Goal: Information Seeking & Learning: Check status

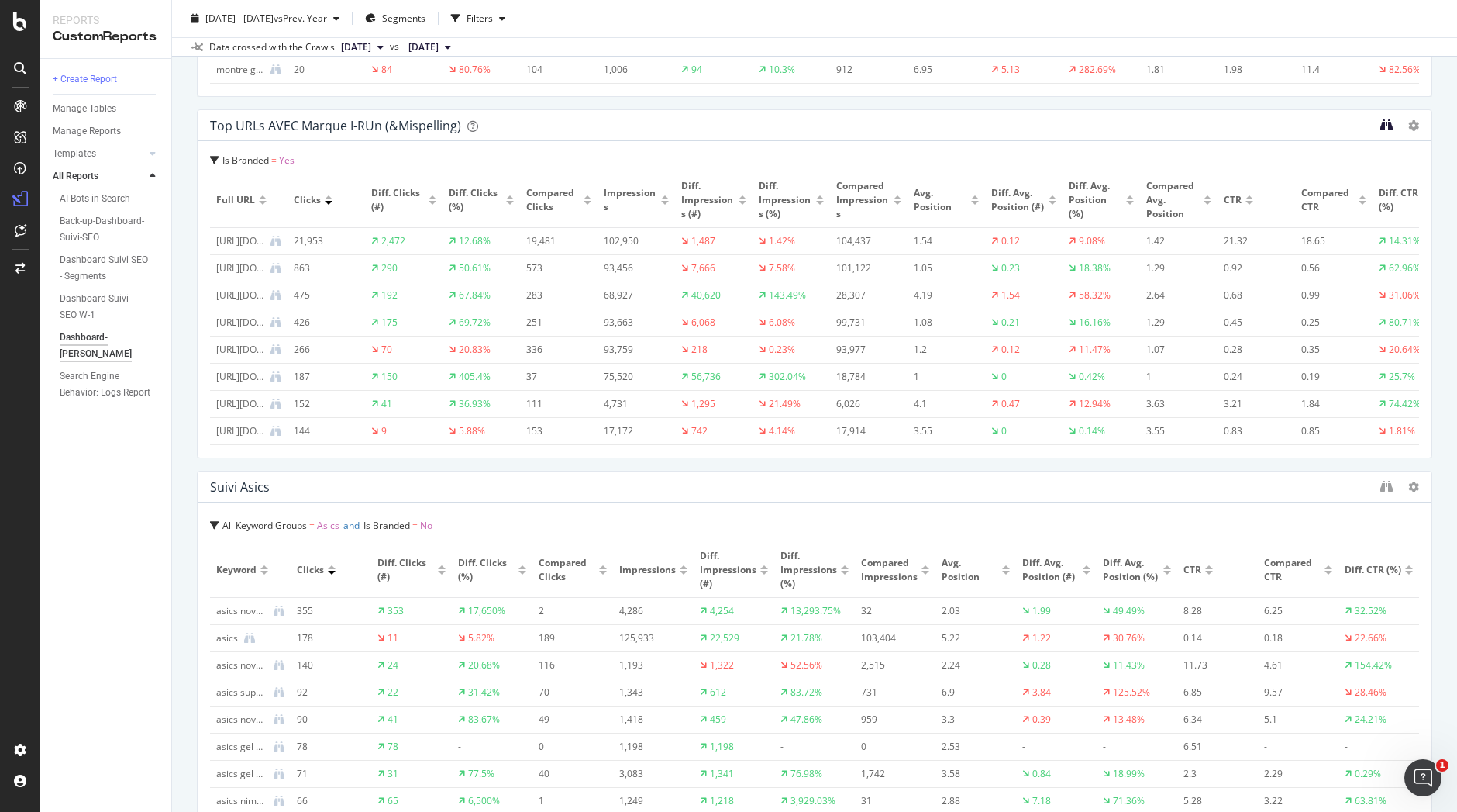
click at [1381, 126] on icon "binoculars" at bounding box center [1387, 125] width 13 height 13
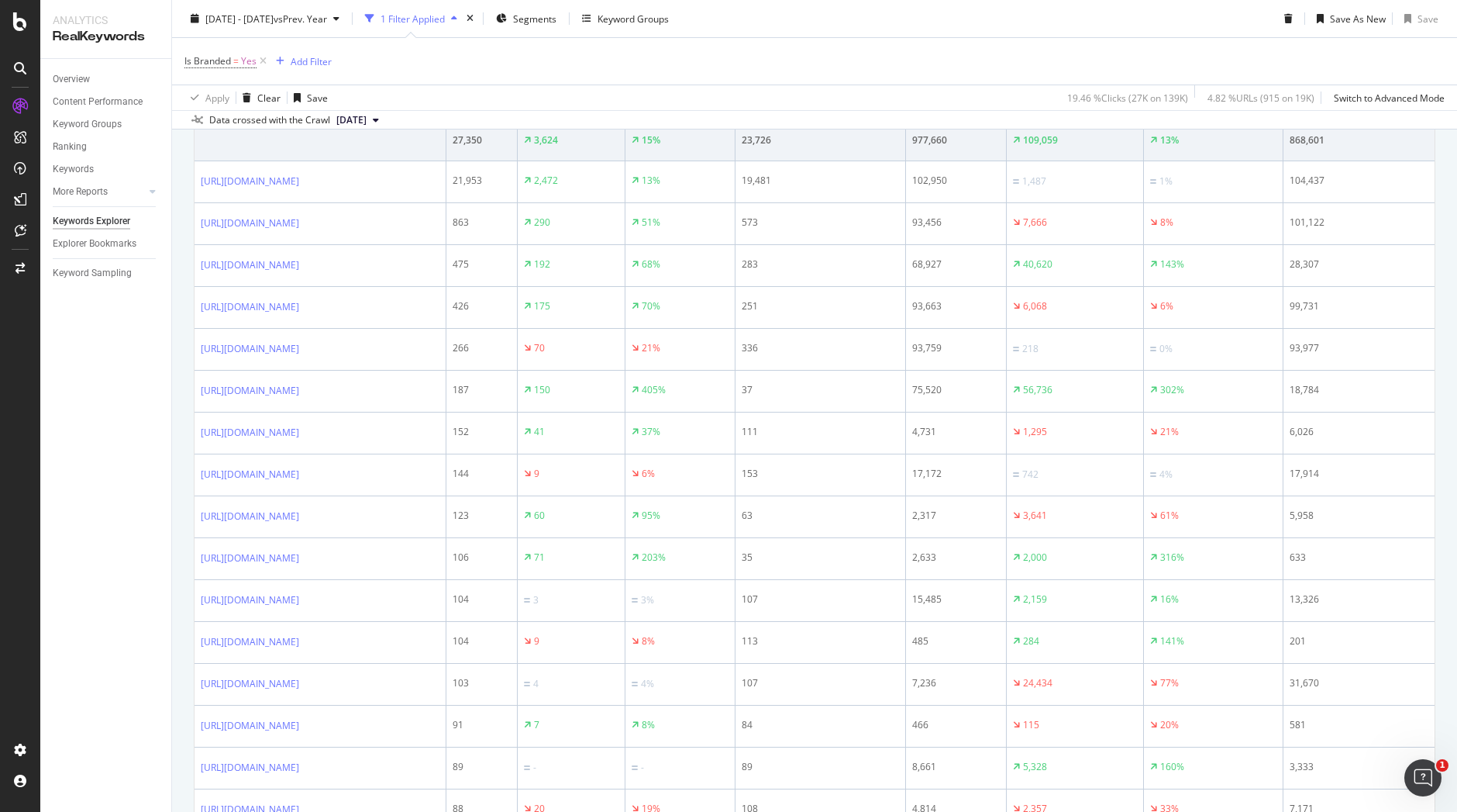
scroll to position [678, 0]
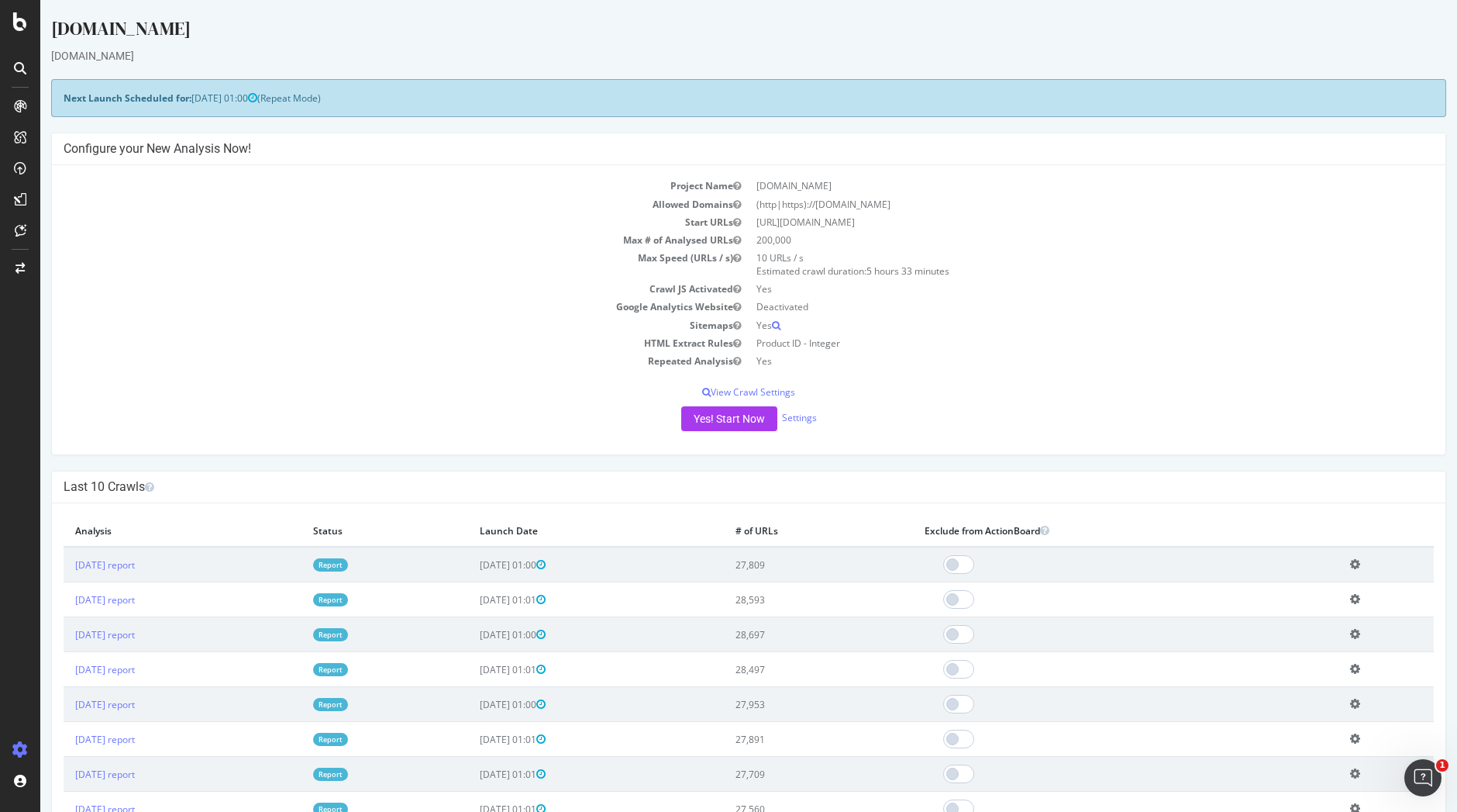
click at [348, 568] on link "Report" at bounding box center [330, 565] width 35 height 14
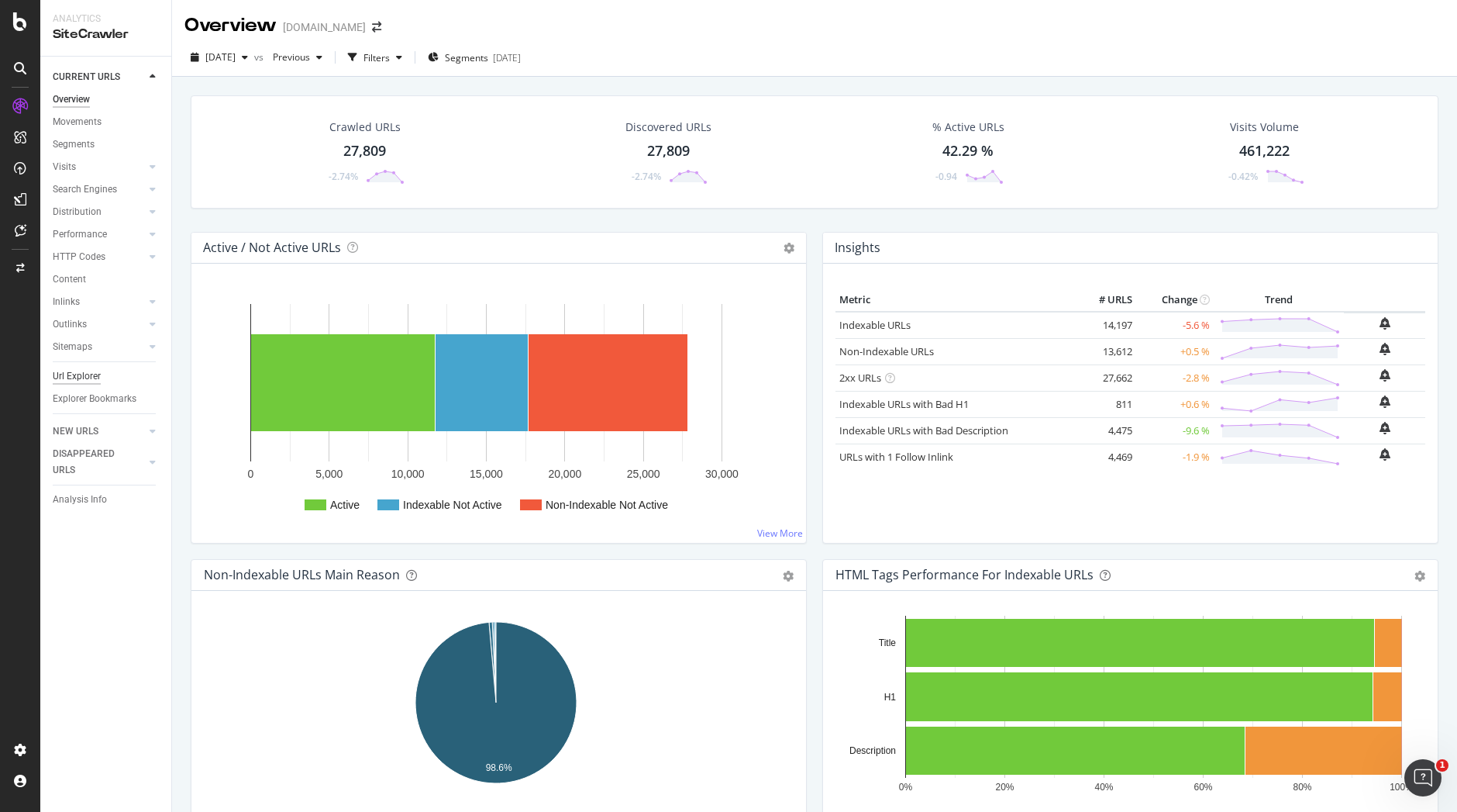
click at [72, 368] on div "Url Explorer" at bounding box center [77, 376] width 48 height 16
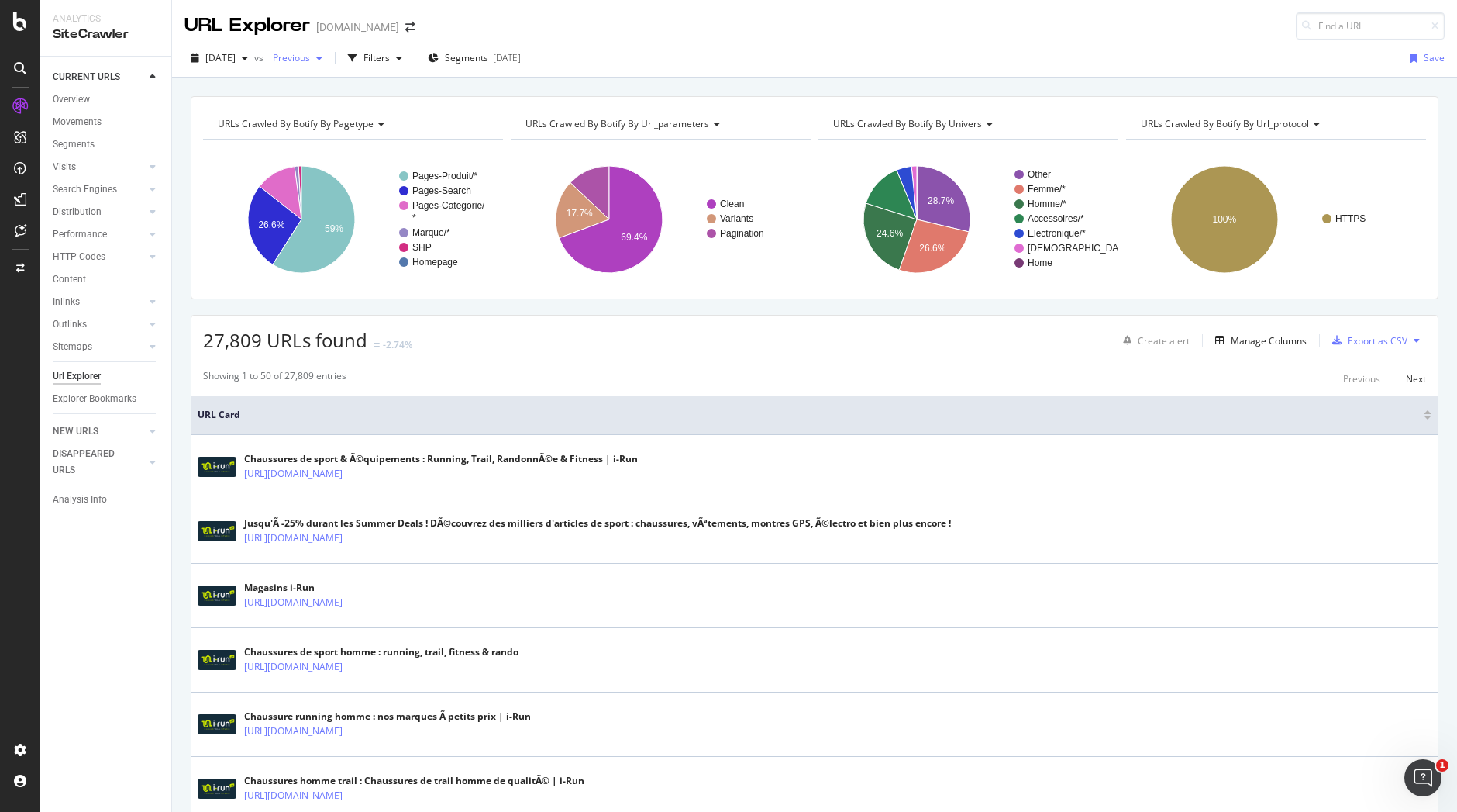
click at [310, 52] on span "Previous" at bounding box center [288, 58] width 43 height 14
click at [390, 59] on div "Filters" at bounding box center [377, 58] width 26 height 14
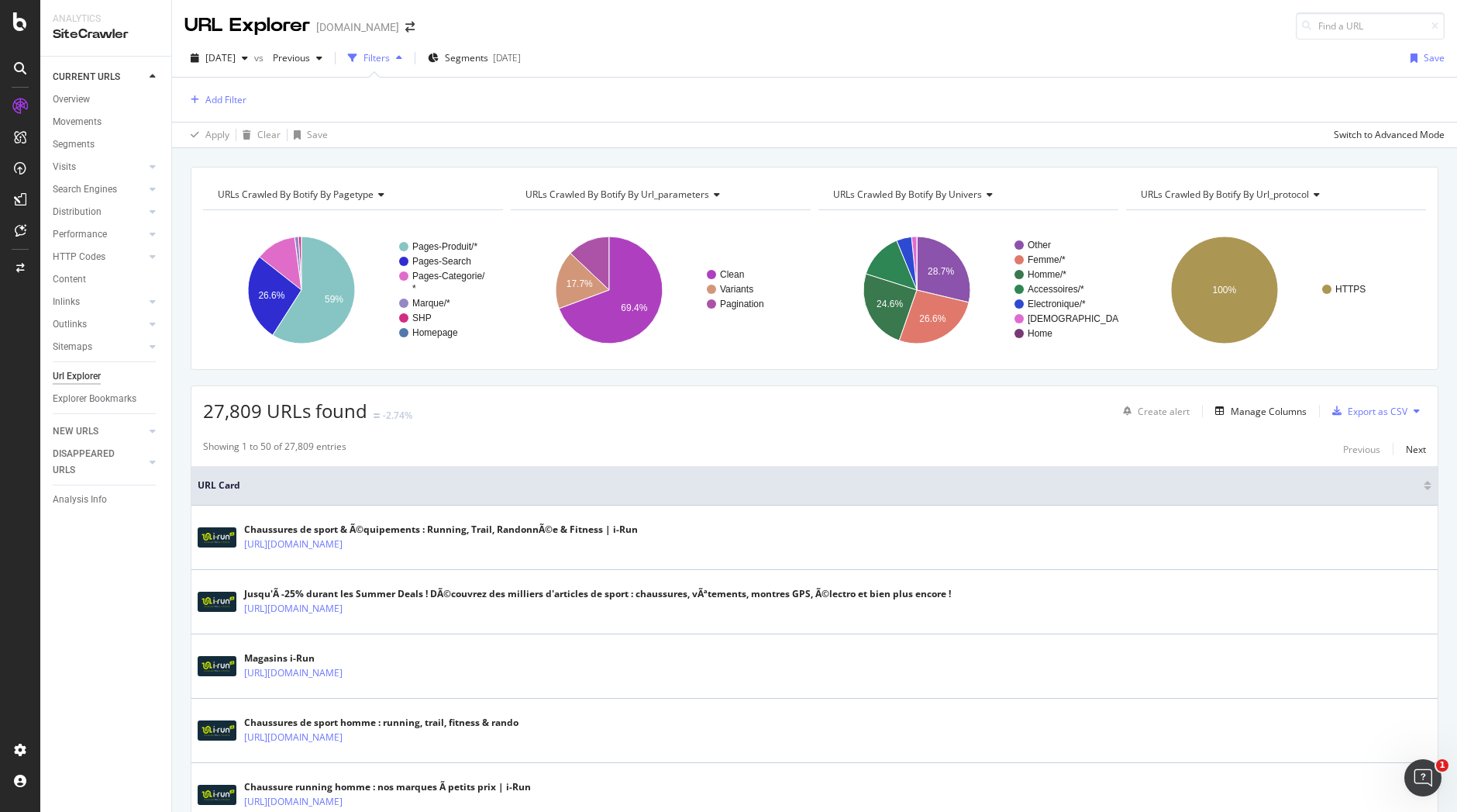
click at [390, 59] on div "Filters" at bounding box center [377, 58] width 26 height 14
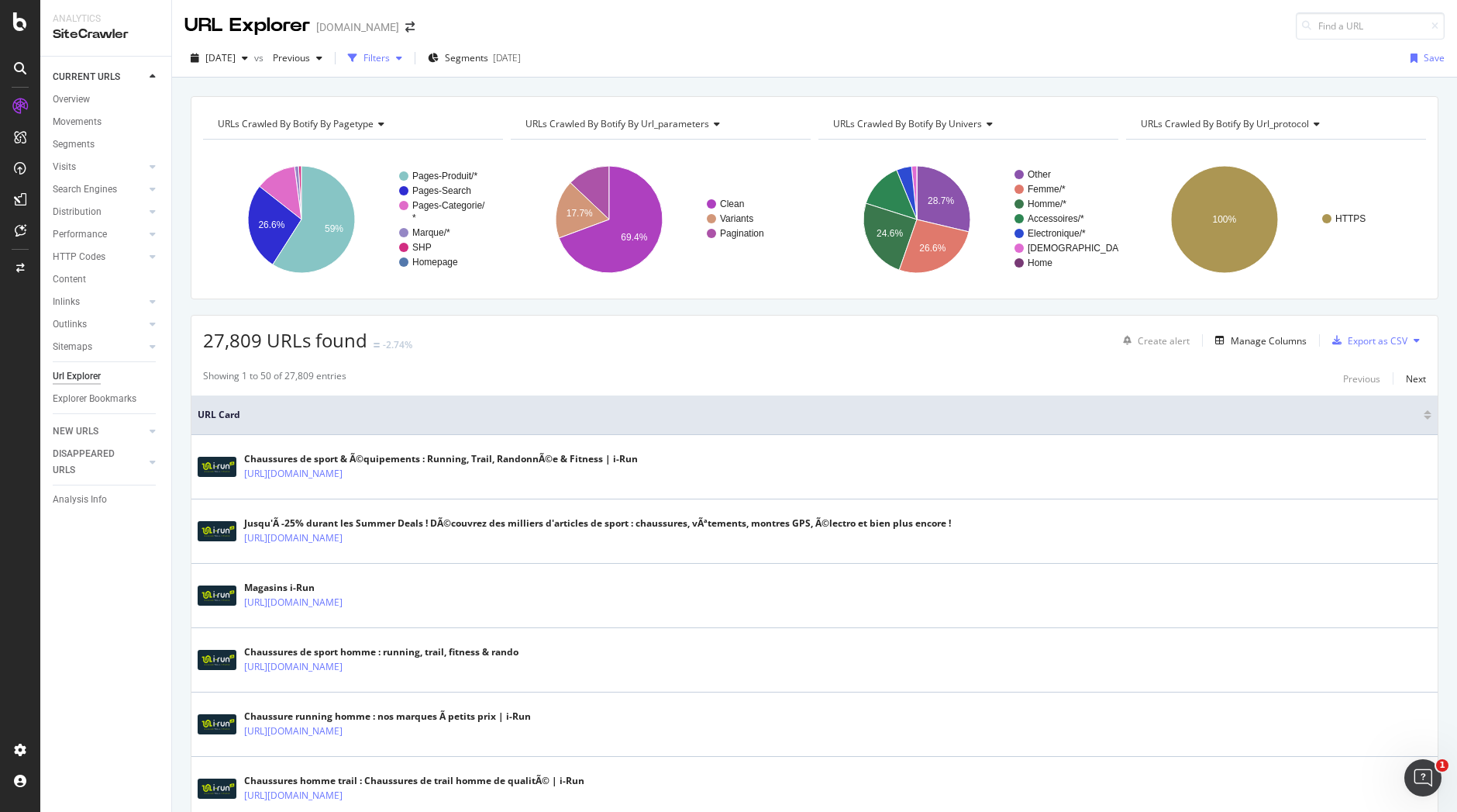
click at [390, 59] on div "Filters" at bounding box center [377, 58] width 26 height 14
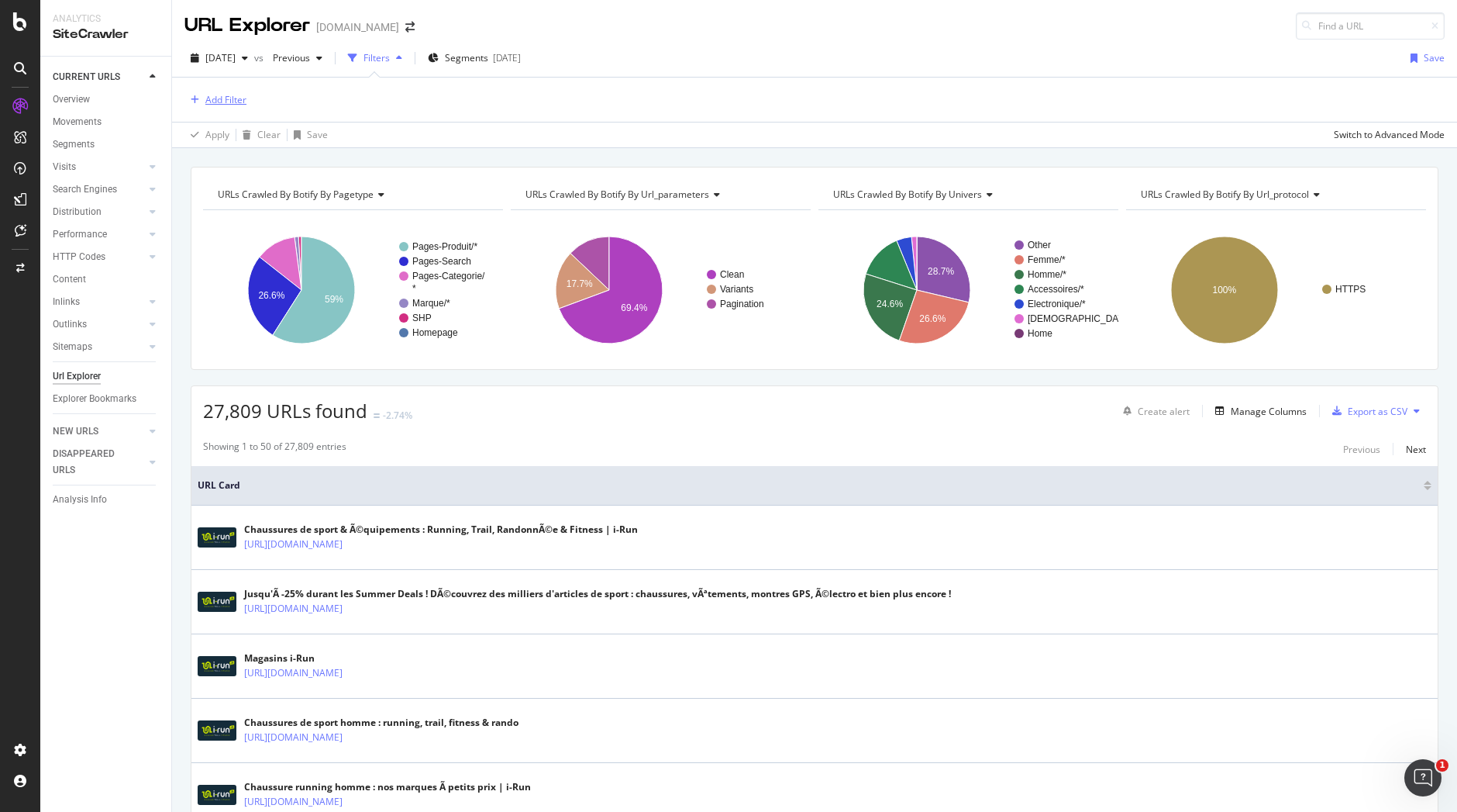
click at [222, 95] on div "Add Filter" at bounding box center [226, 99] width 42 height 14
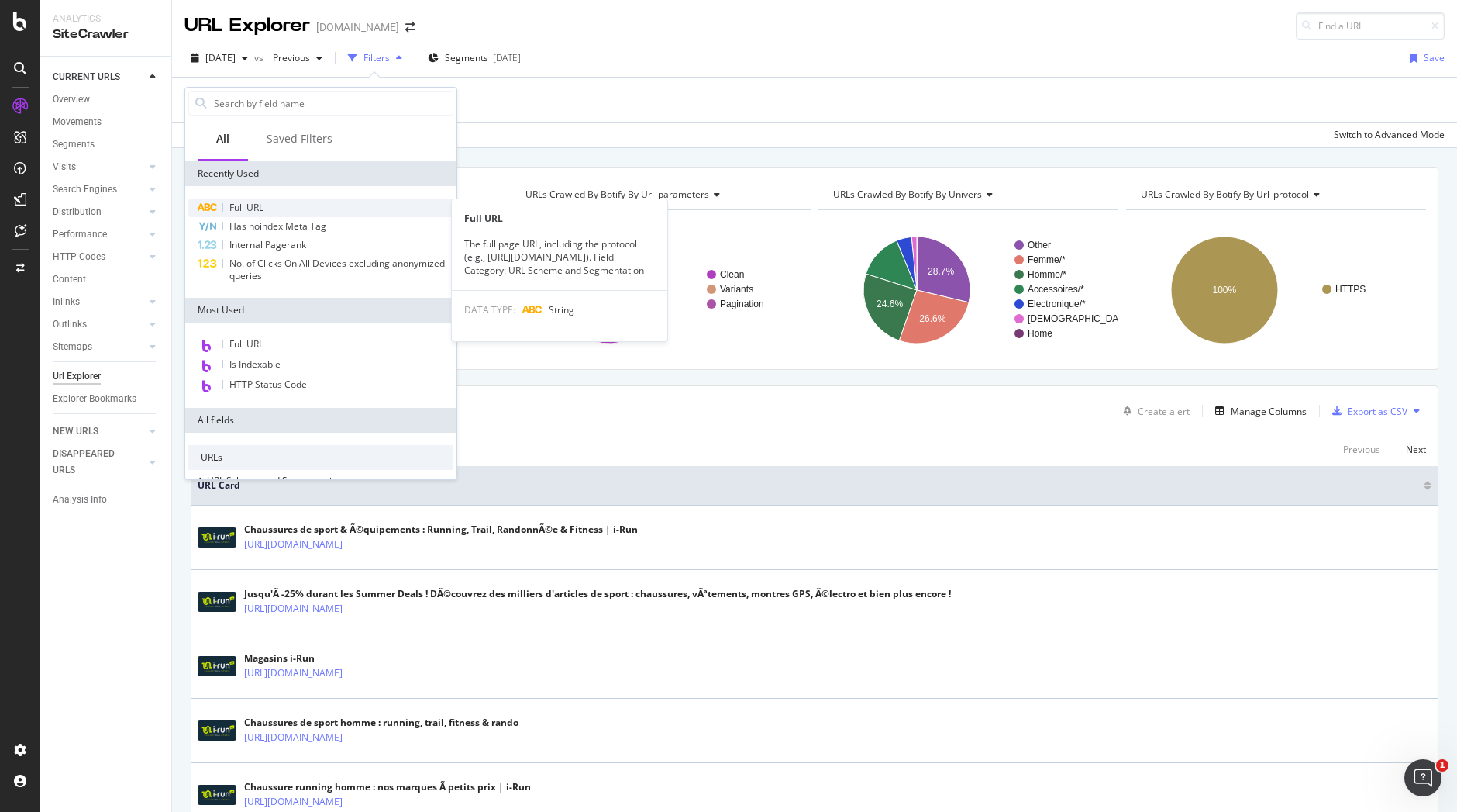
click at [260, 199] on div "Full URL" at bounding box center [321, 208] width 266 height 18
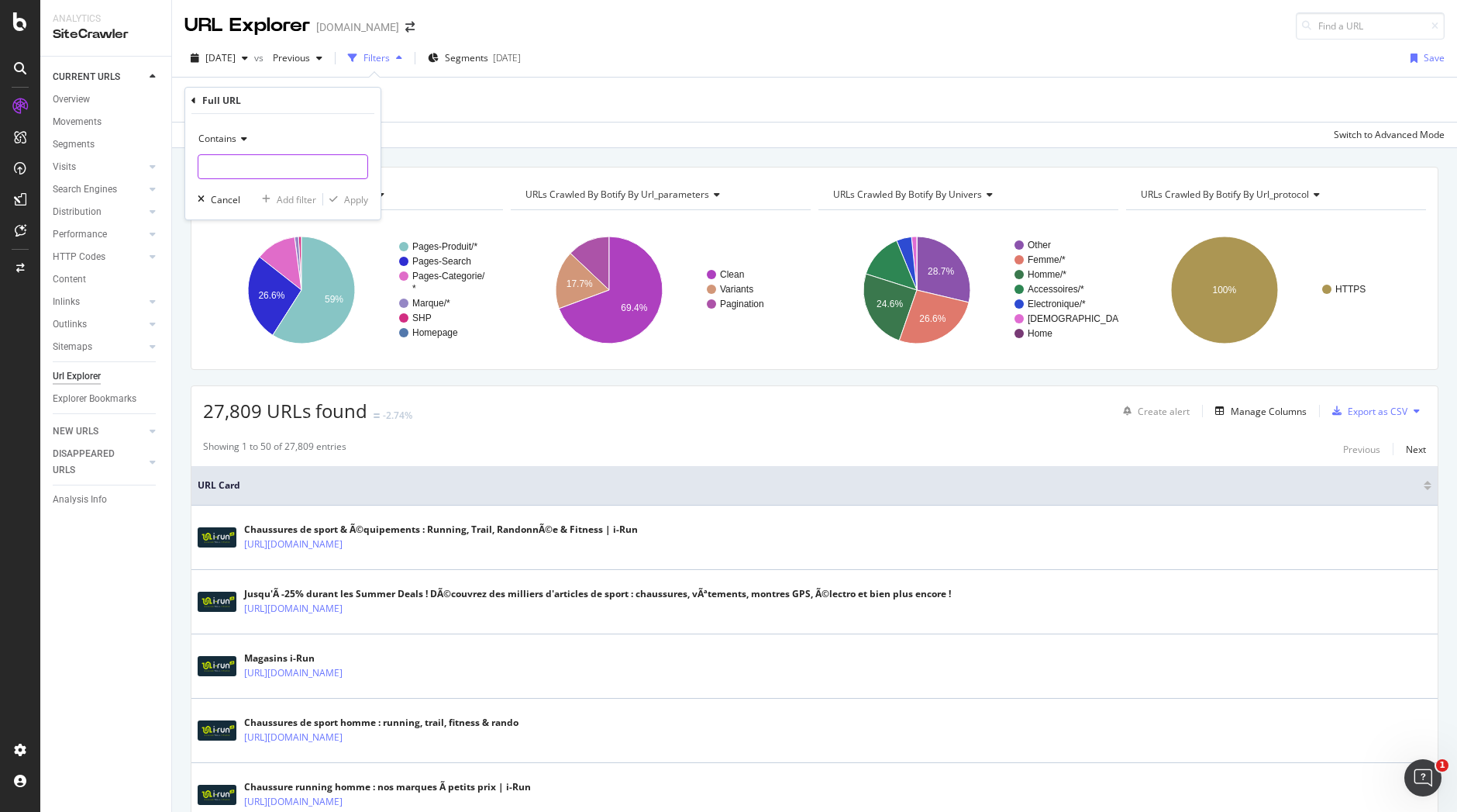
click at [262, 157] on input "text" at bounding box center [283, 167] width 169 height 25
type input "/lpage/"
click at [364, 201] on div "Apply" at bounding box center [355, 200] width 24 height 14
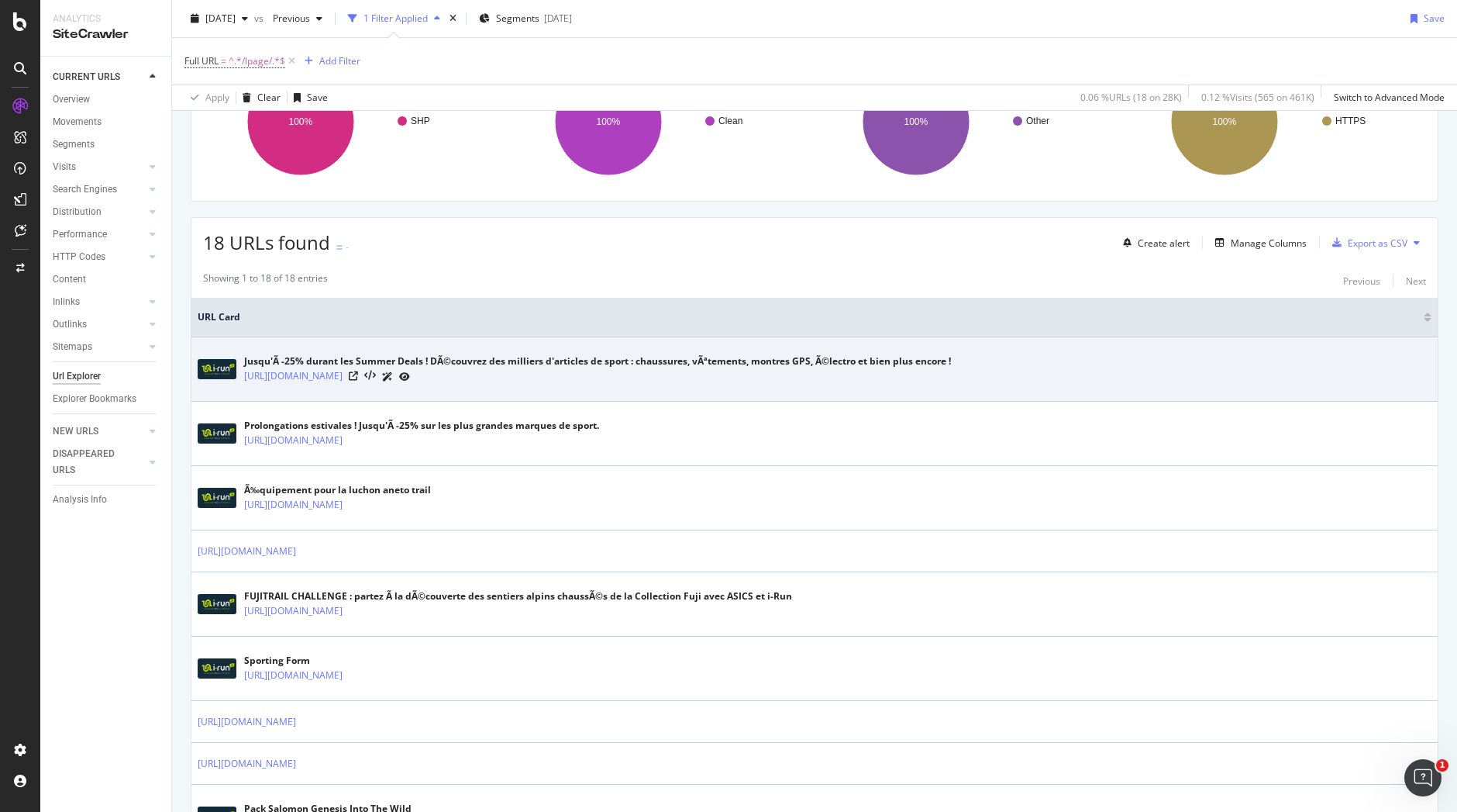
scroll to position [177, 0]
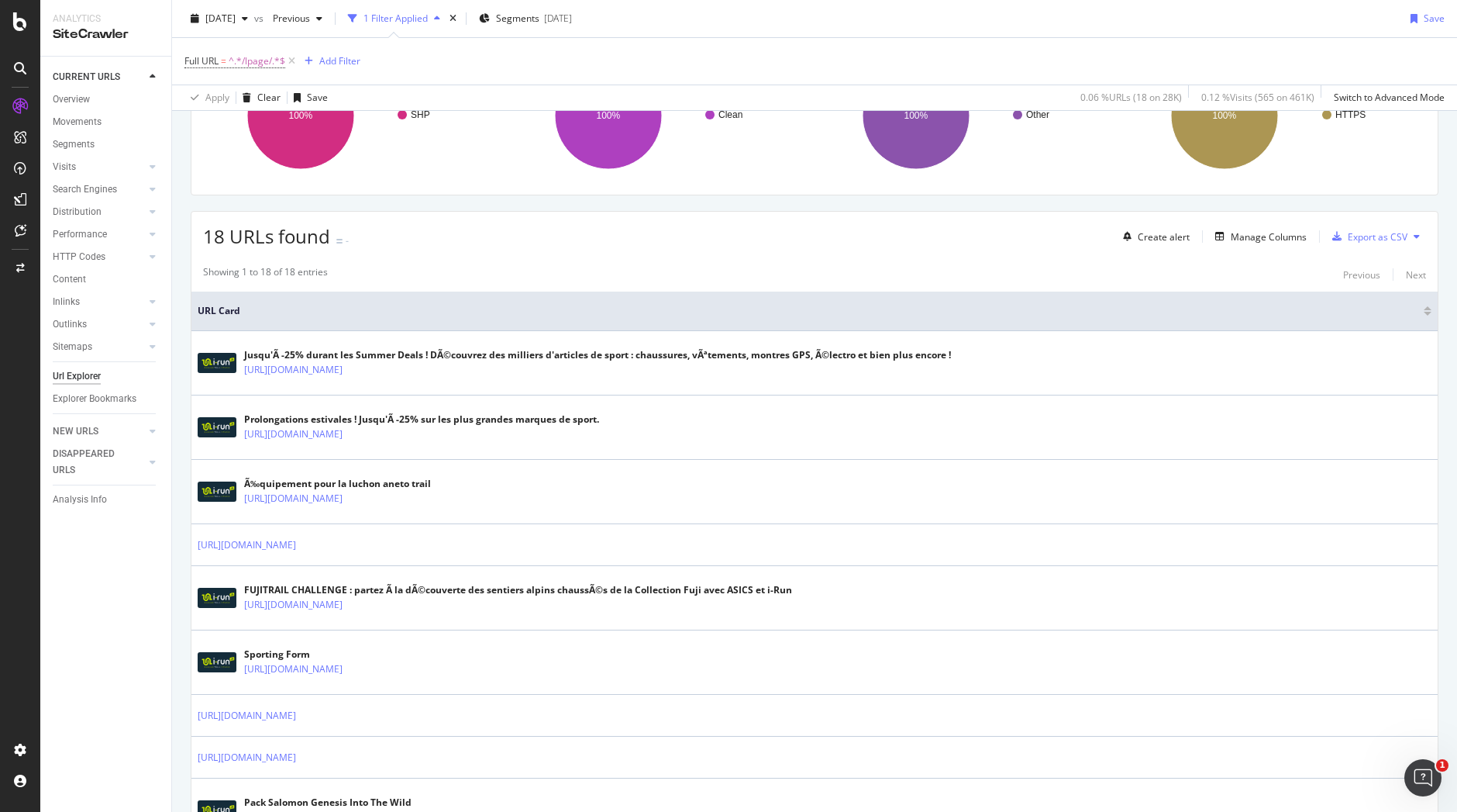
click at [1387, 221] on div "18 URLs found - Create alert Manage Columns Export as CSV" at bounding box center [814, 230] width 1247 height 38
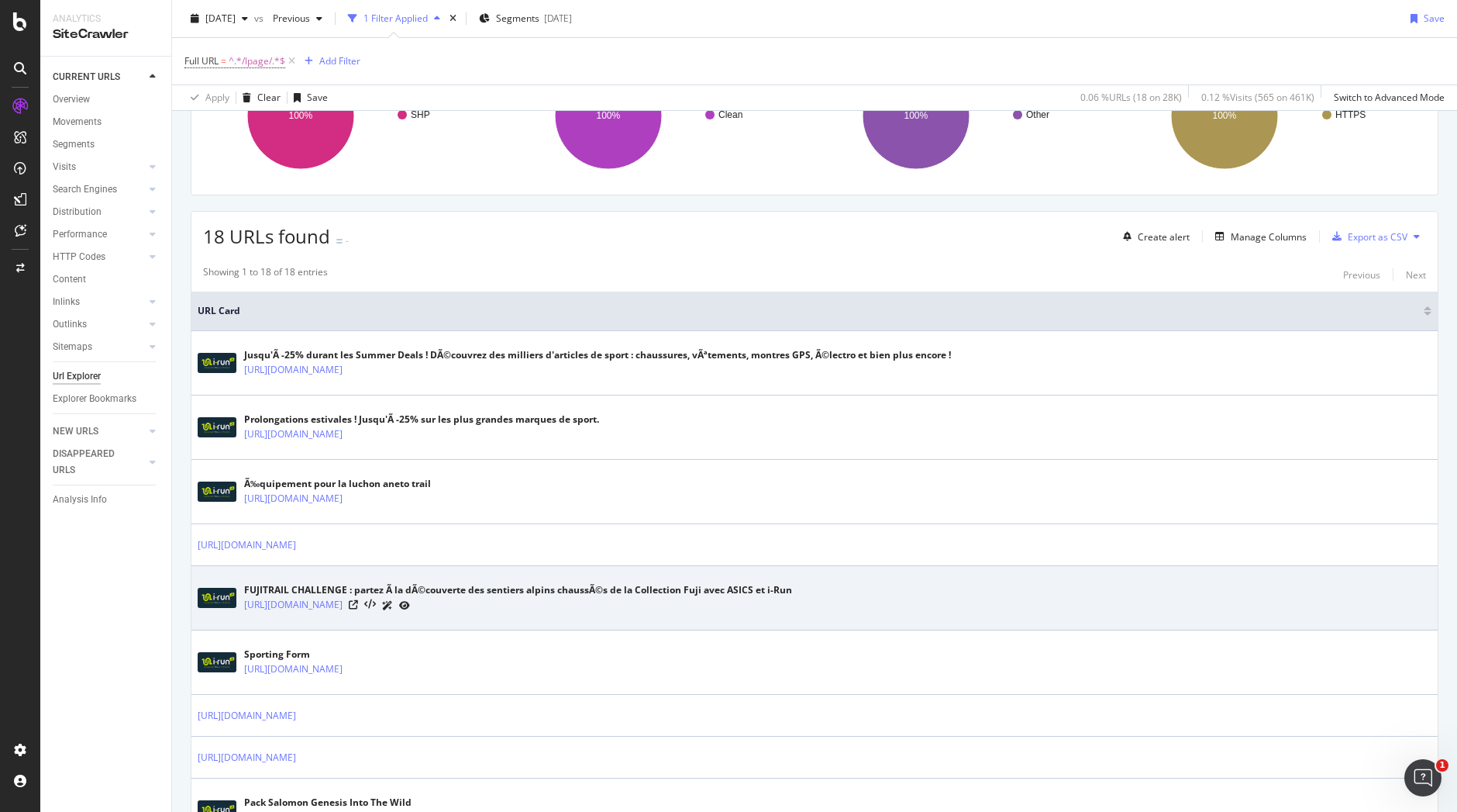
click at [410, 599] on div at bounding box center [378, 604] width 61 height 16
click at [358, 603] on icon at bounding box center [353, 604] width 10 height 10
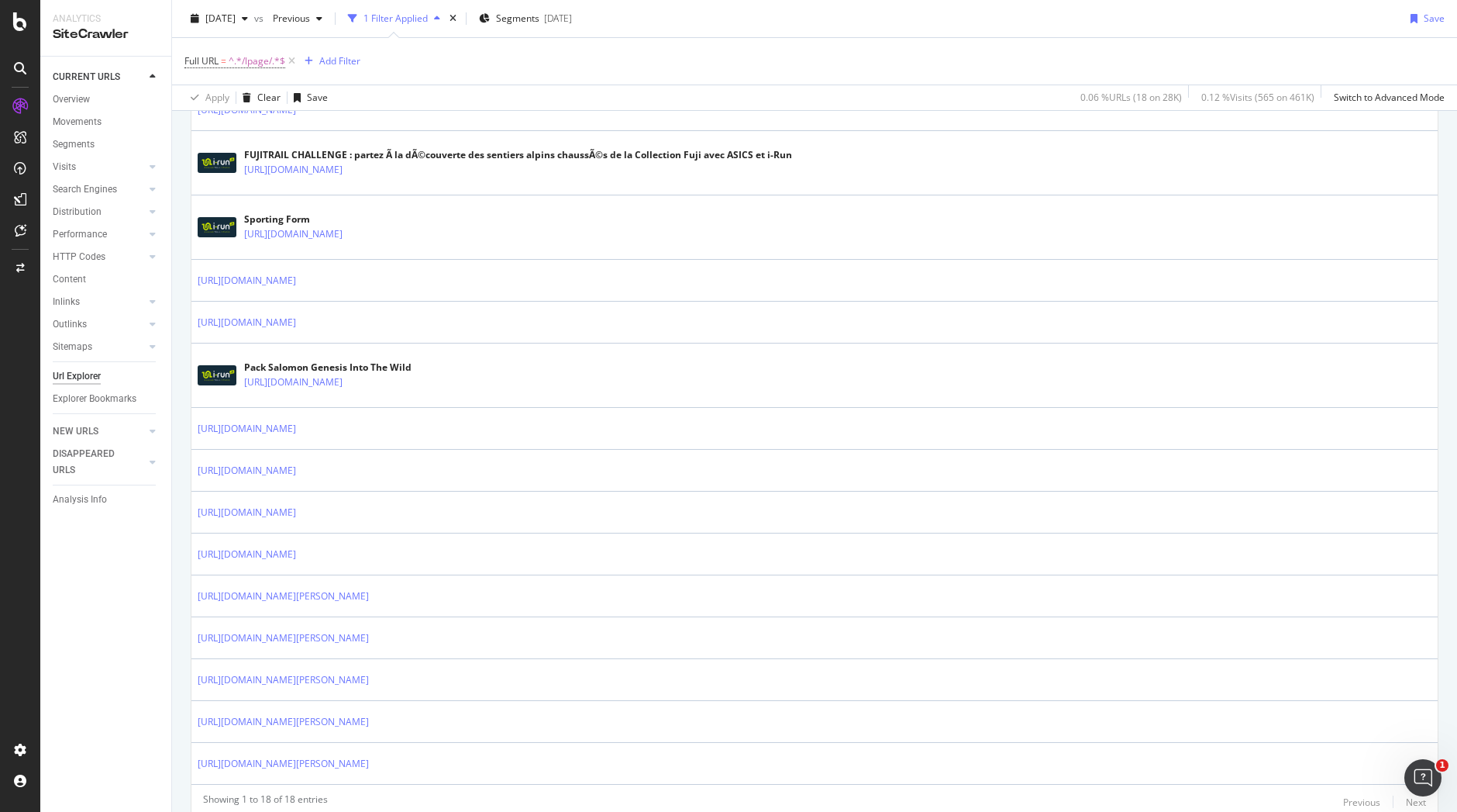
scroll to position [657, 0]
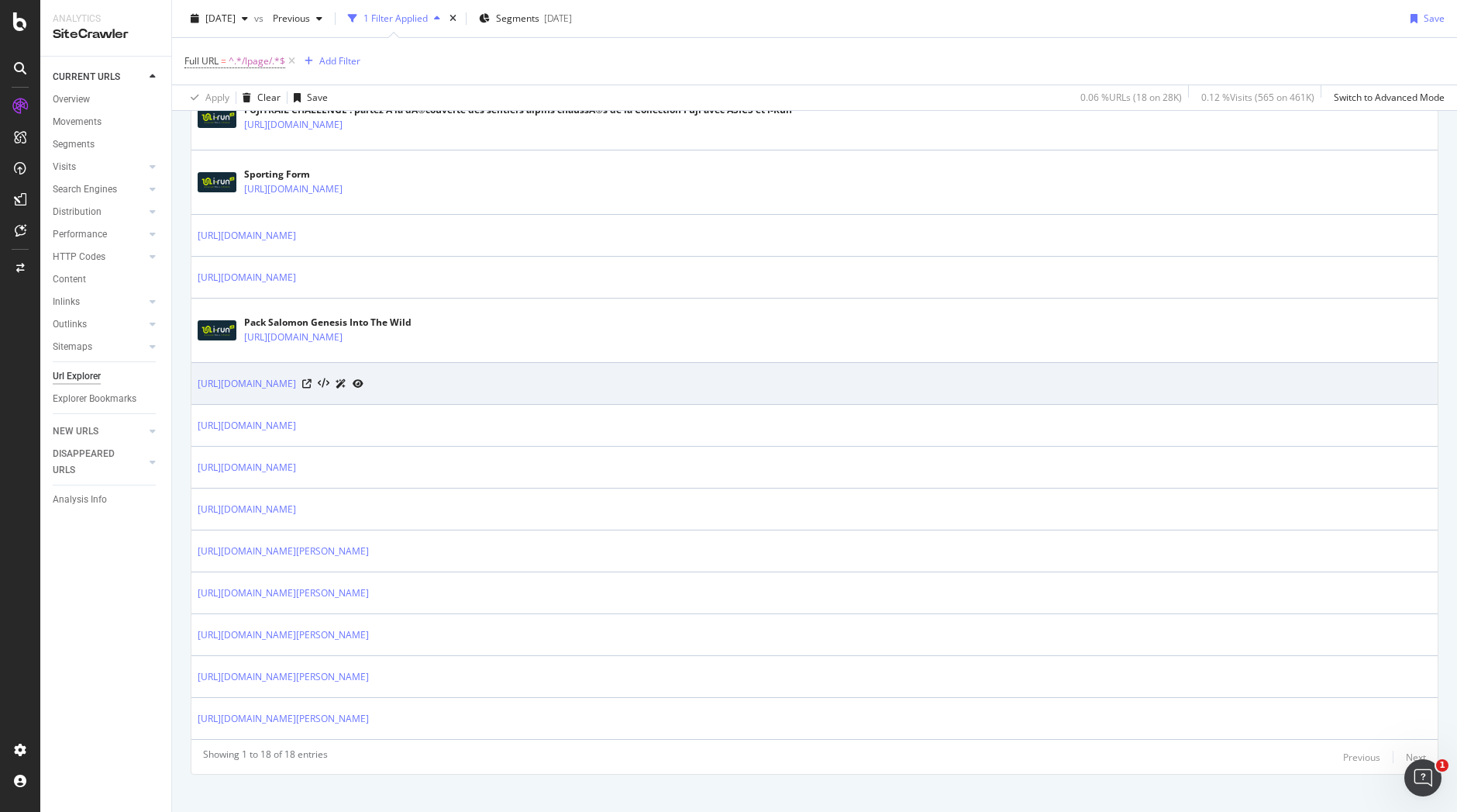
click at [1389, 383] on div "https://www.i-run.fr/lpage/magasins-lille-lille-euralille" at bounding box center [815, 383] width 1234 height 16
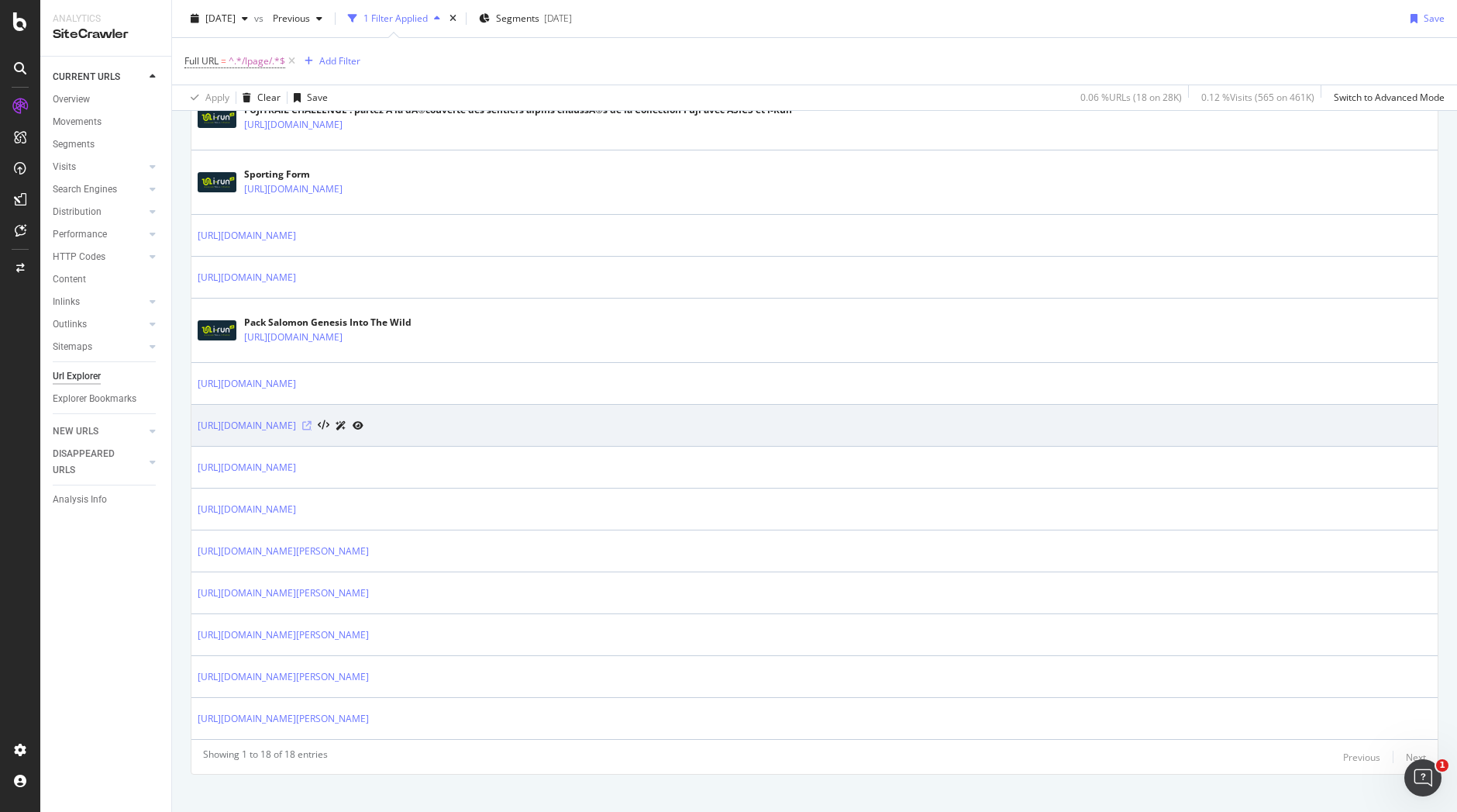
click at [312, 424] on icon at bounding box center [307, 426] width 10 height 10
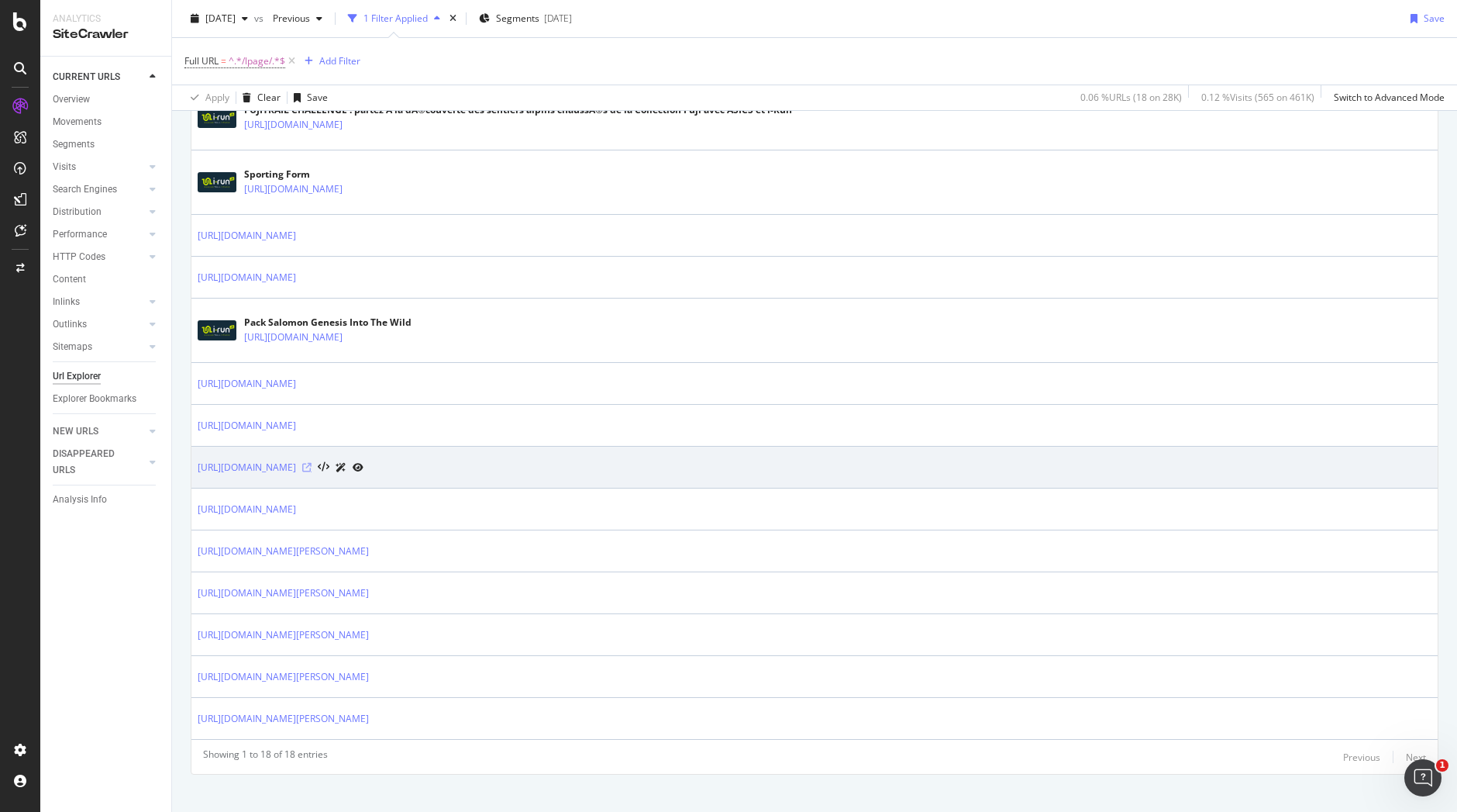
click at [312, 468] on icon at bounding box center [307, 467] width 10 height 10
click at [296, 470] on link "[URL][DOMAIN_NAME]" at bounding box center [247, 467] width 98 height 15
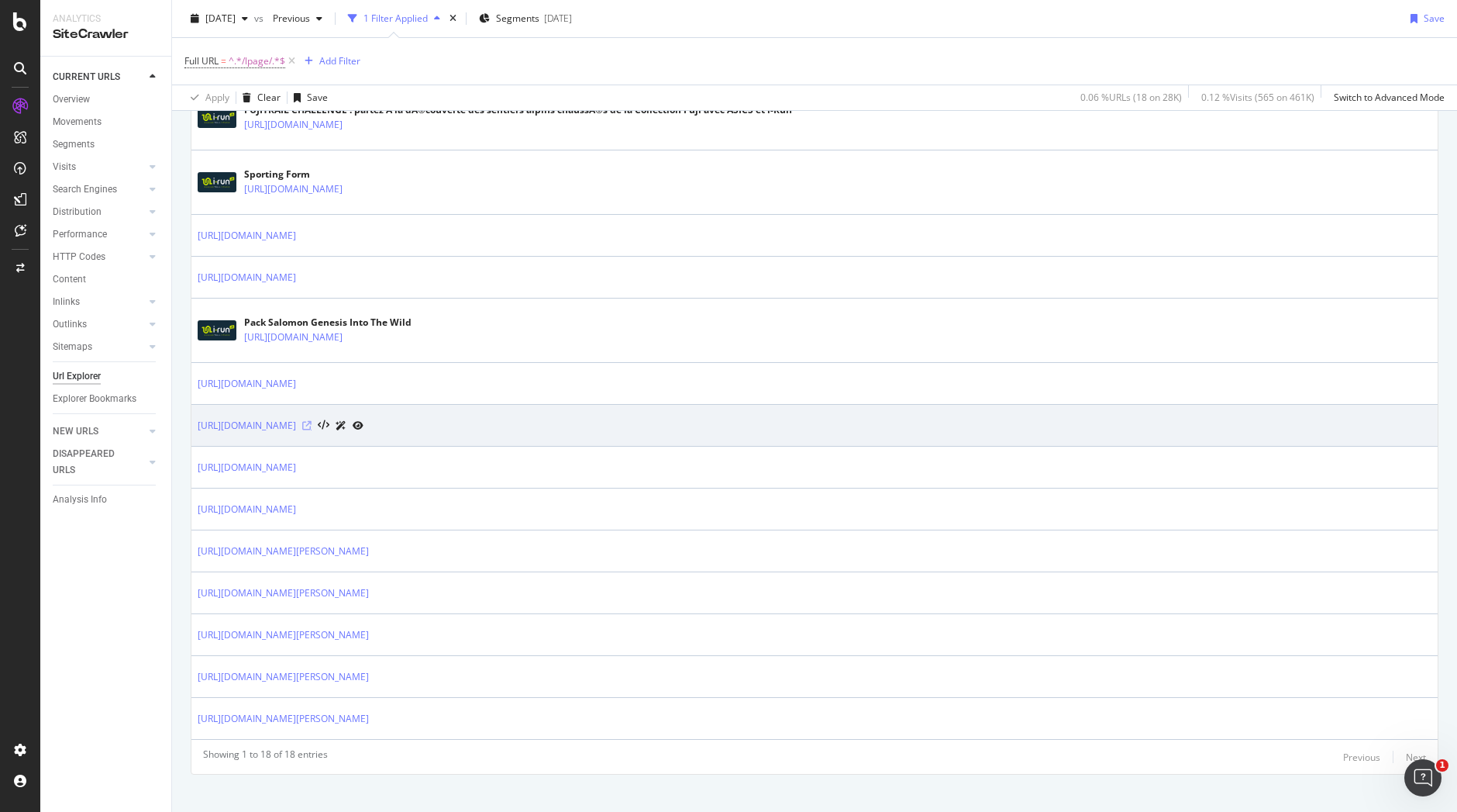
click at [312, 428] on icon at bounding box center [307, 426] width 10 height 10
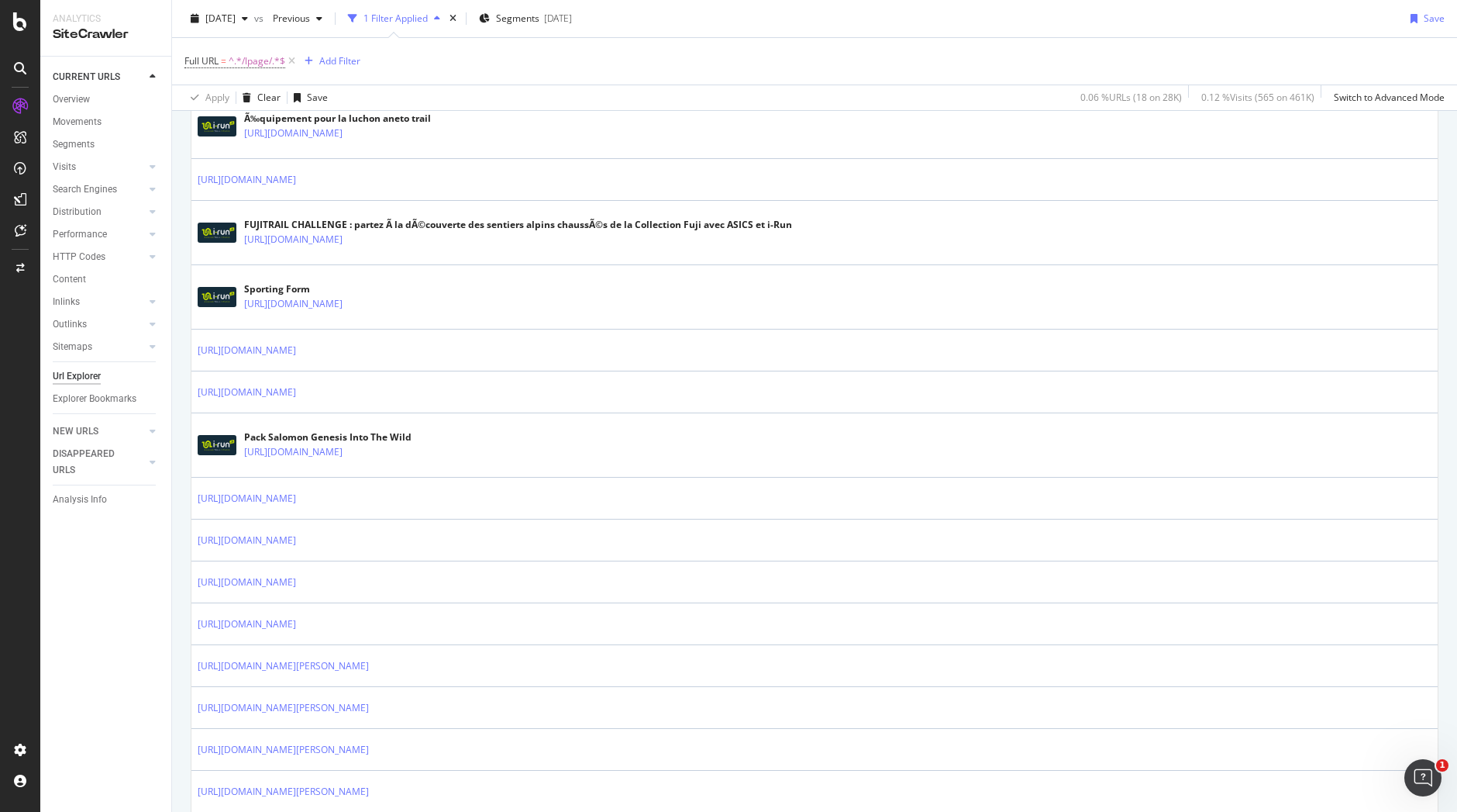
scroll to position [639, 0]
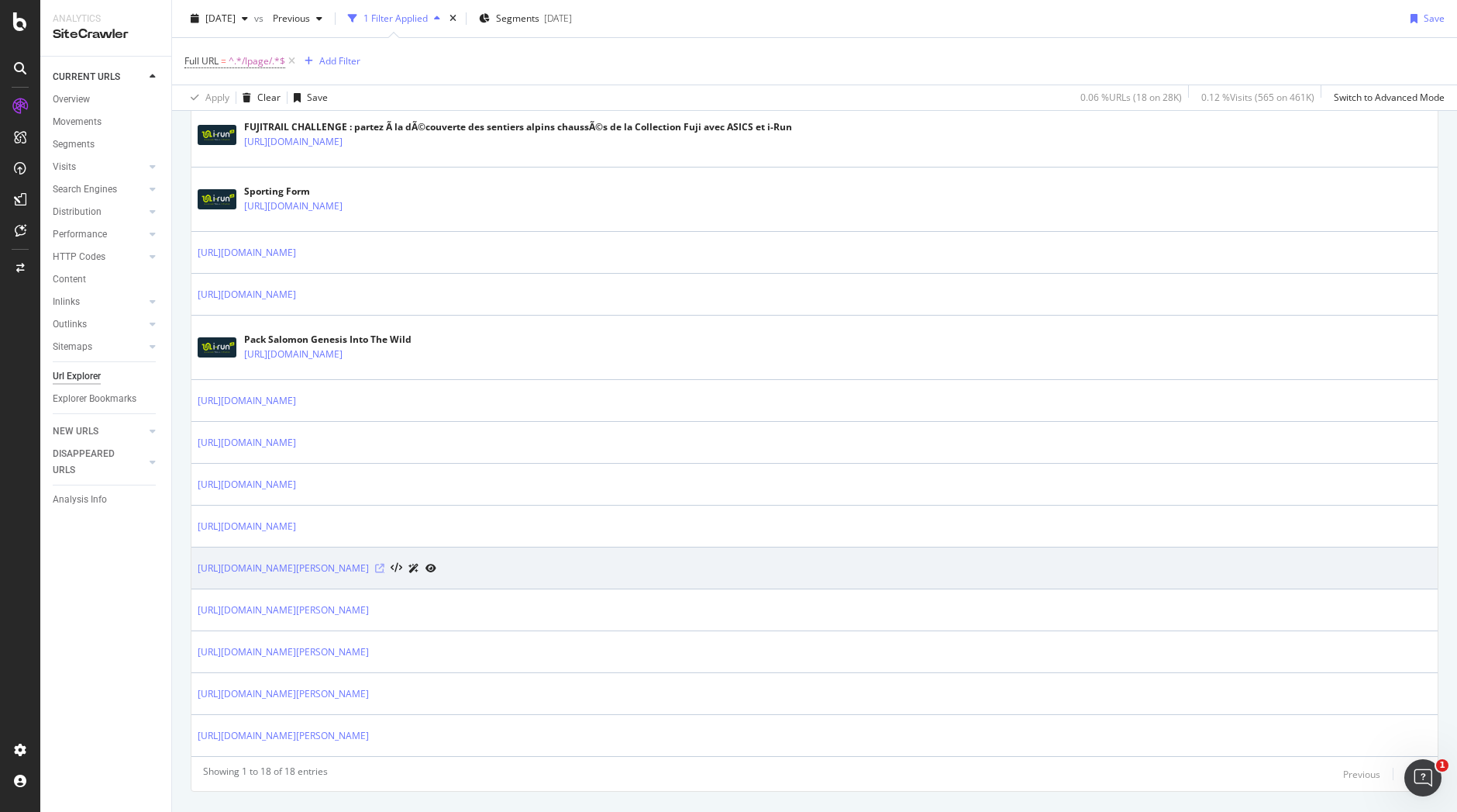
click at [384, 569] on icon at bounding box center [380, 569] width 10 height 10
click at [369, 564] on link "https://www.i-run.fr/lpage/gore-tex-gr20.html" at bounding box center [283, 568] width 171 height 15
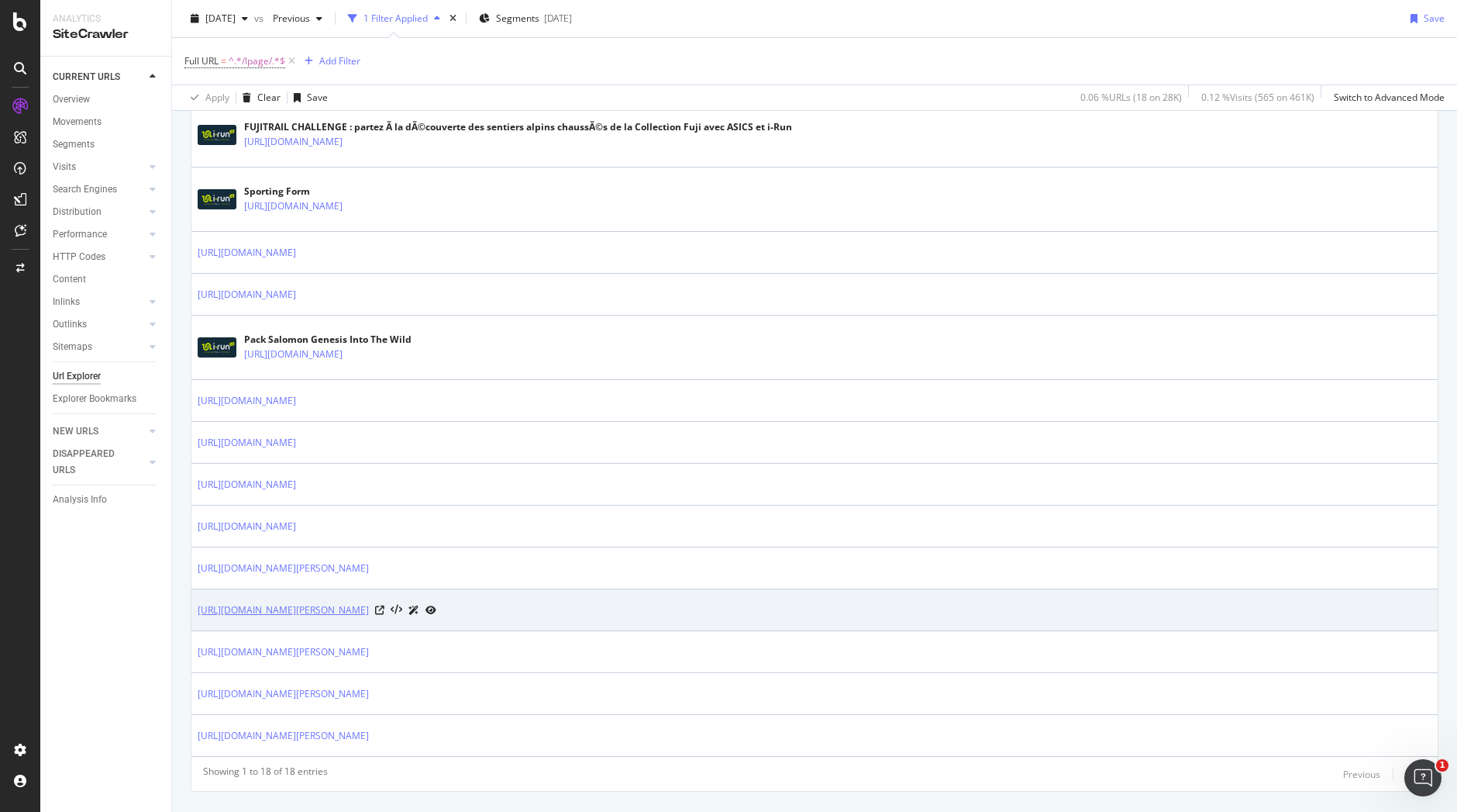
click at [369, 608] on link "[URL][DOMAIN_NAME][PERSON_NAME]" at bounding box center [283, 610] width 171 height 15
click at [369, 609] on link "[URL][DOMAIN_NAME][PERSON_NAME]" at bounding box center [283, 610] width 171 height 15
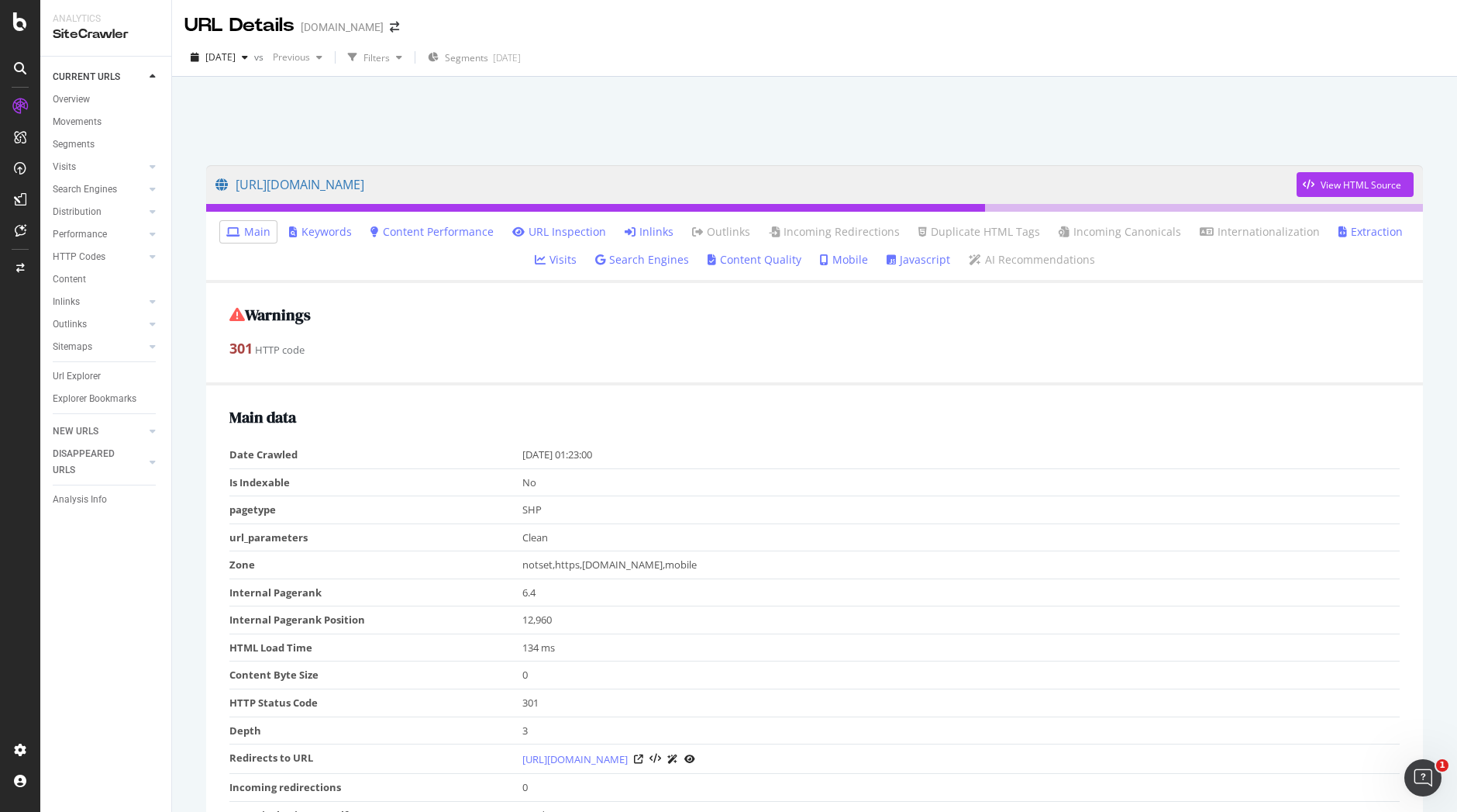
click at [642, 227] on link "Inlinks" at bounding box center [649, 232] width 49 height 15
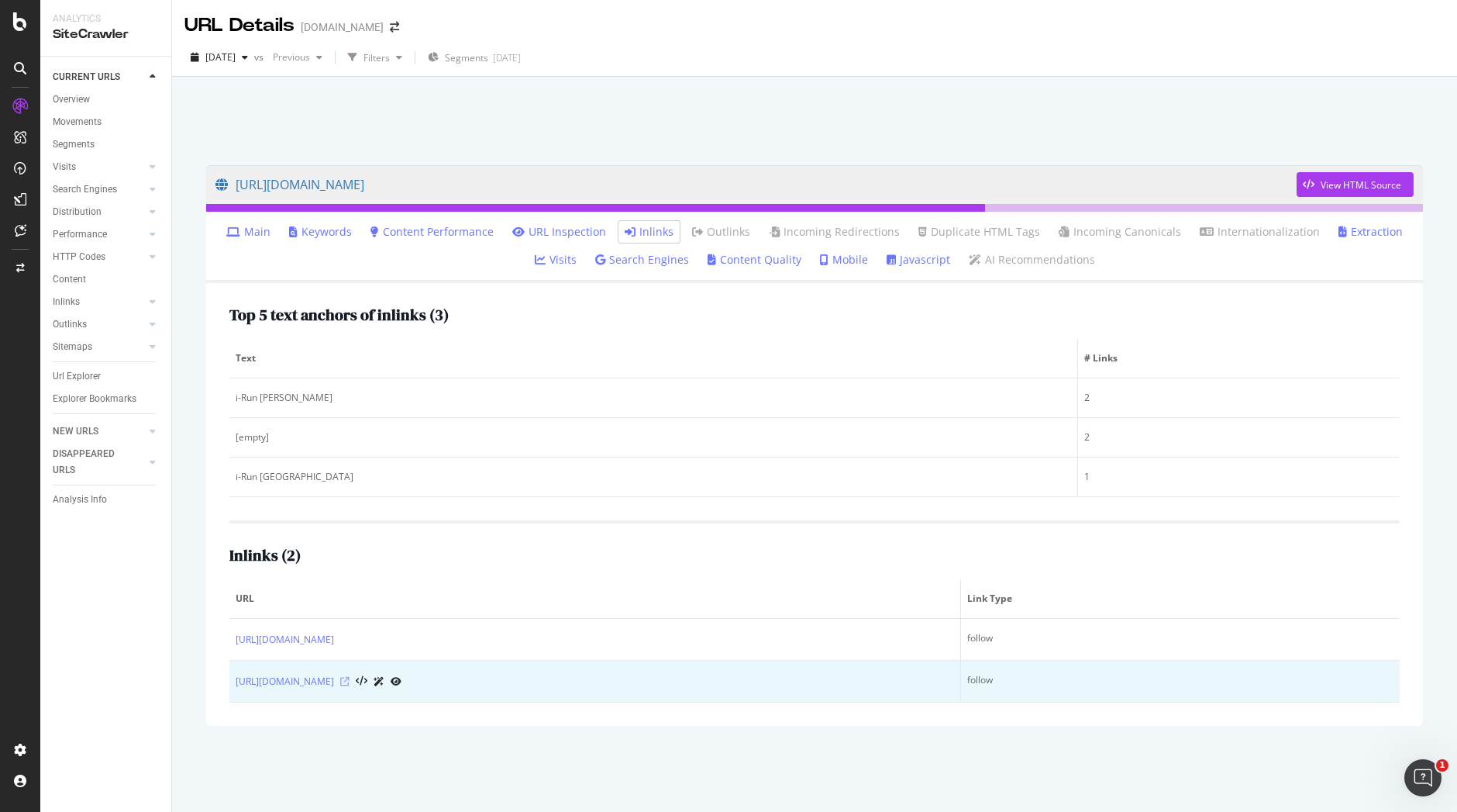
click at [350, 679] on icon at bounding box center [345, 682] width 10 height 10
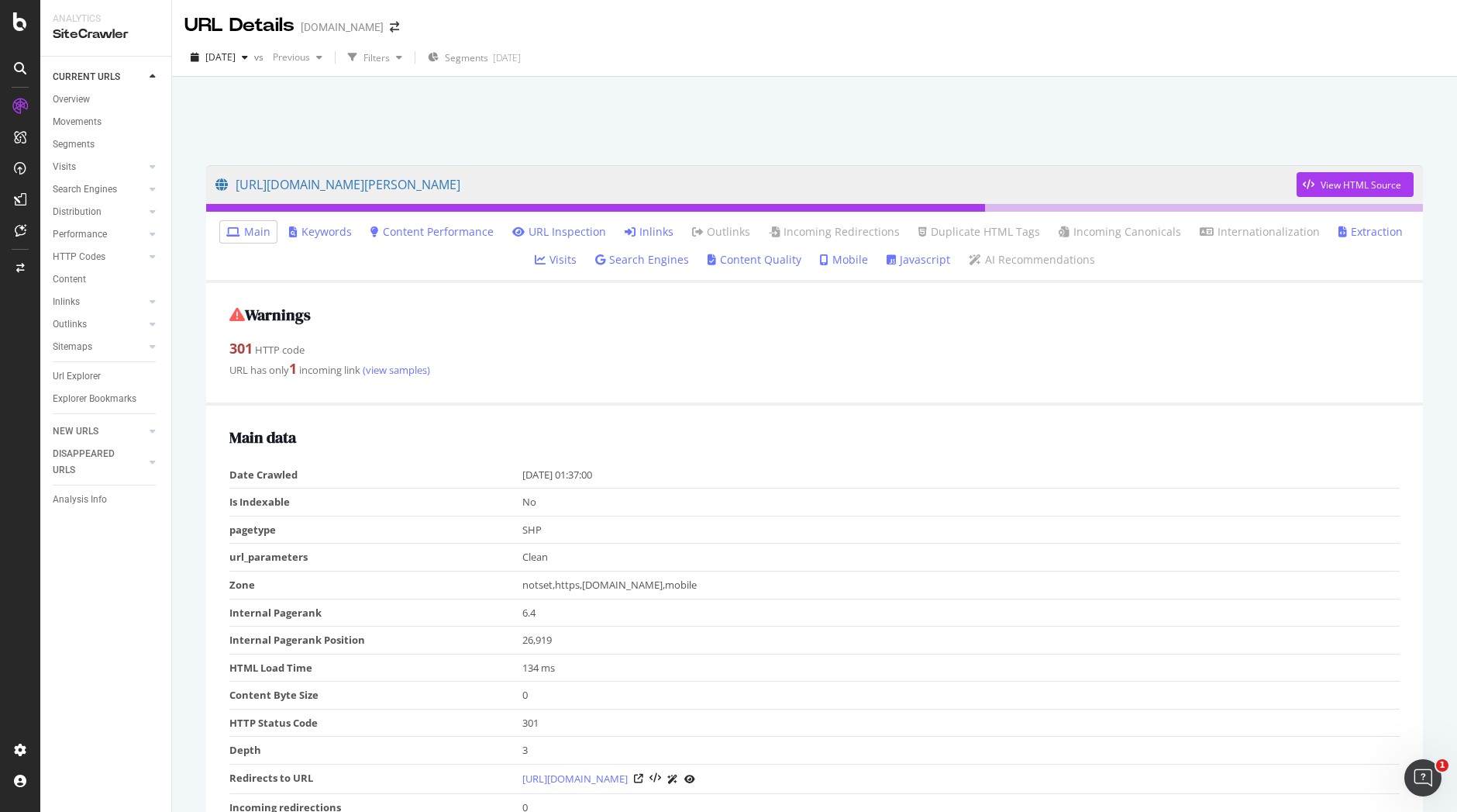
click at [662, 227] on link "Inlinks" at bounding box center [649, 232] width 49 height 15
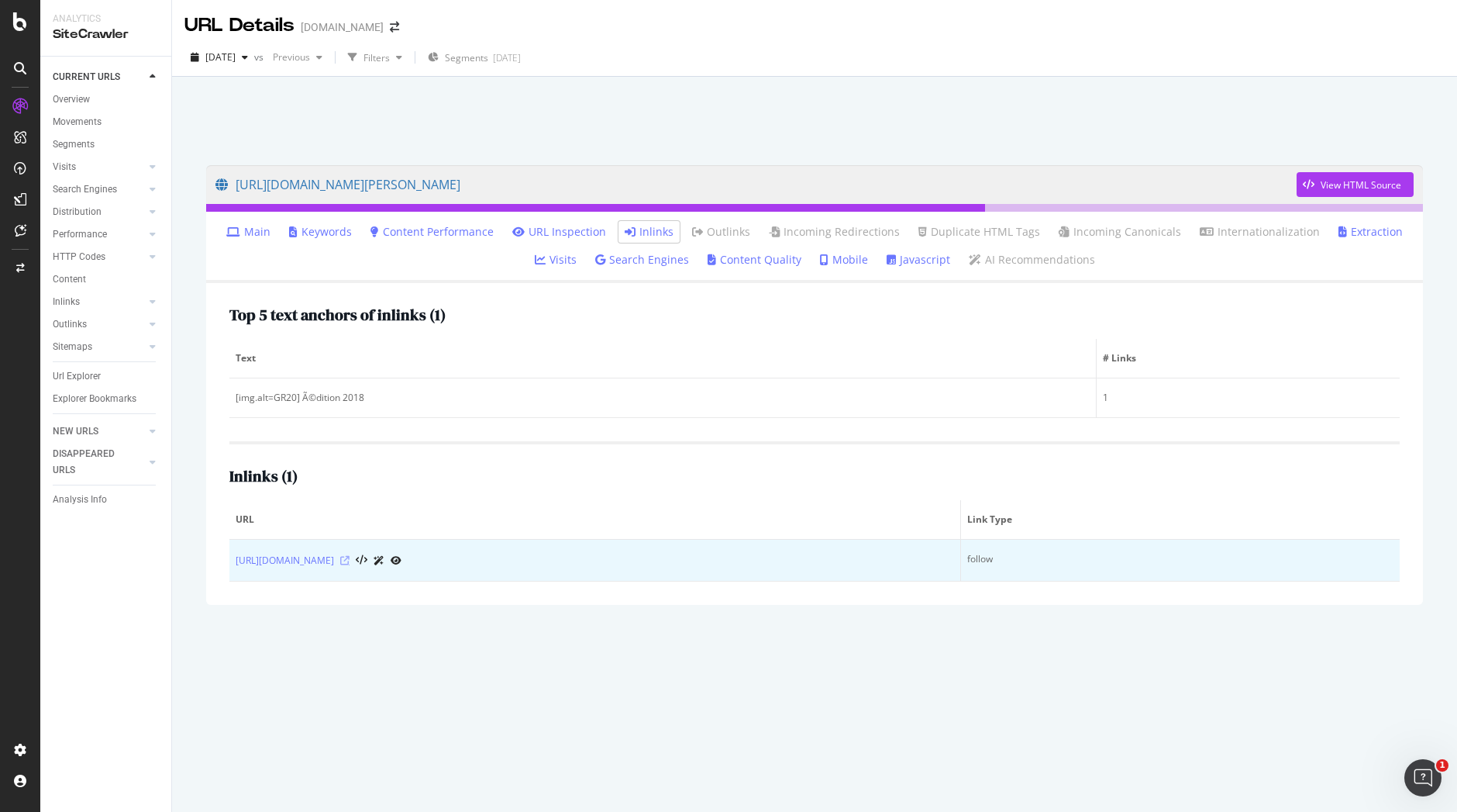
click at [350, 558] on icon at bounding box center [345, 561] width 10 height 10
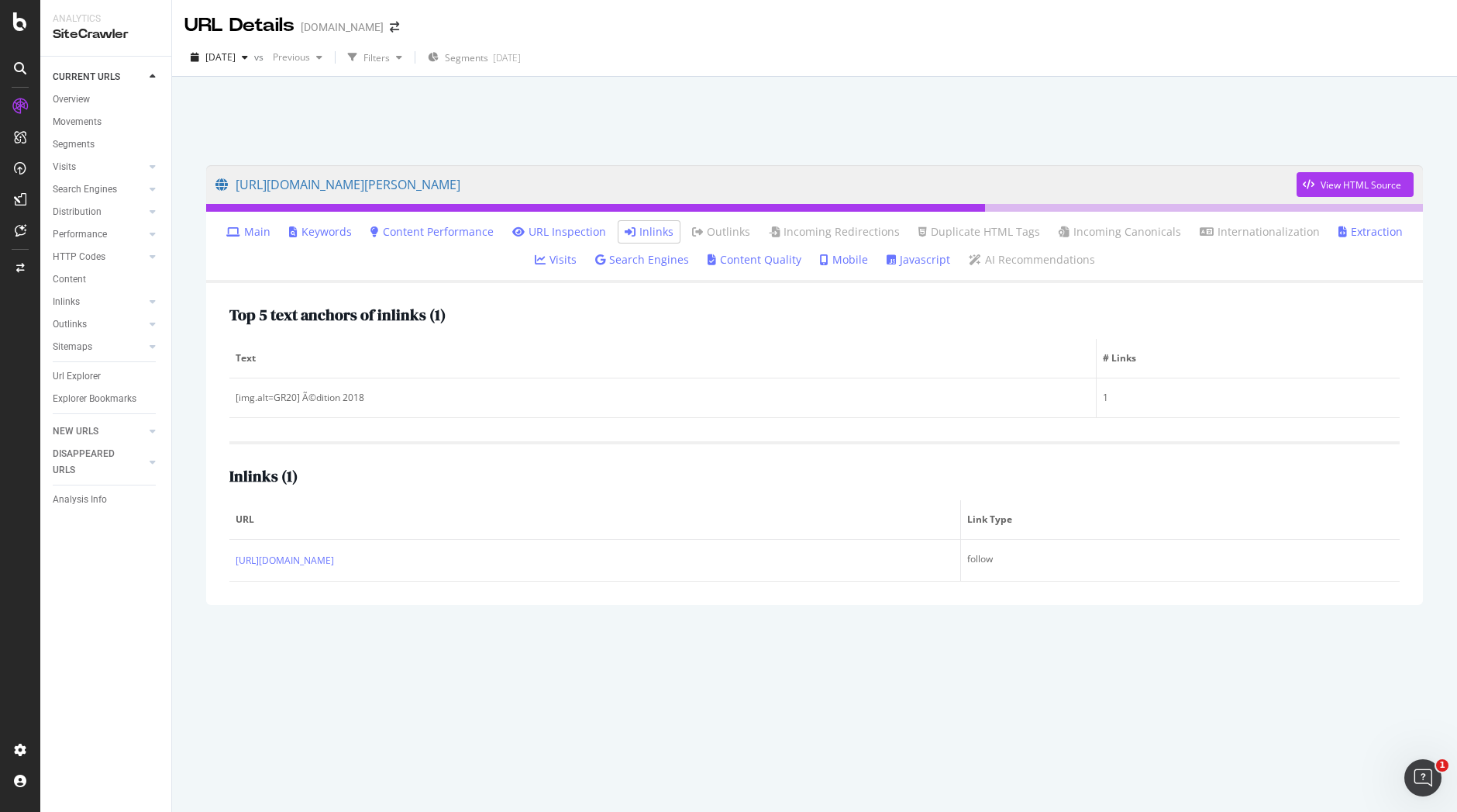
click at [658, 225] on link "Inlinks" at bounding box center [649, 232] width 49 height 15
click at [647, 235] on link "Inlinks" at bounding box center [649, 232] width 49 height 15
click at [643, 234] on link "Inlinks" at bounding box center [649, 232] width 49 height 15
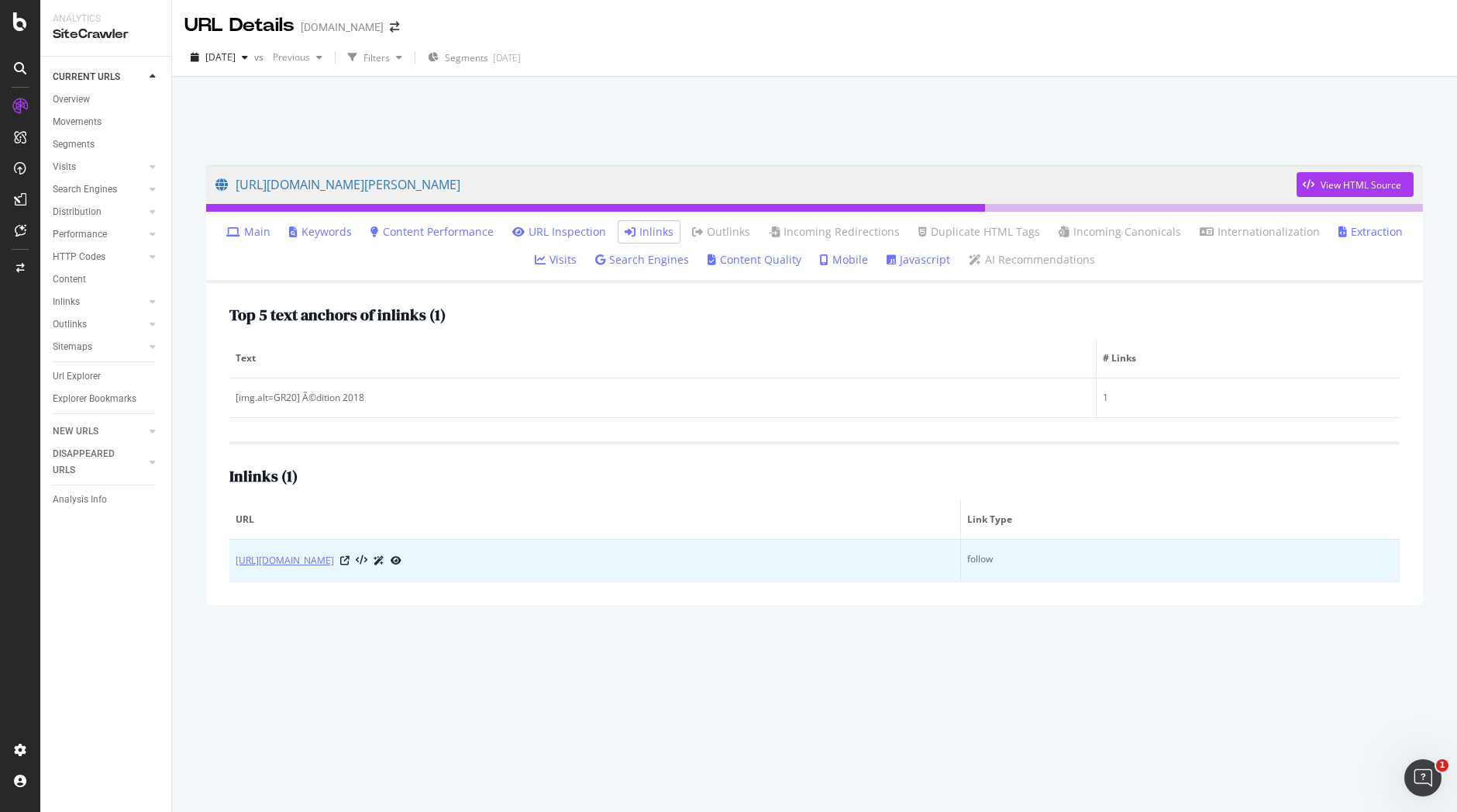
click at [334, 565] on link "[URL][DOMAIN_NAME]" at bounding box center [285, 560] width 98 height 15
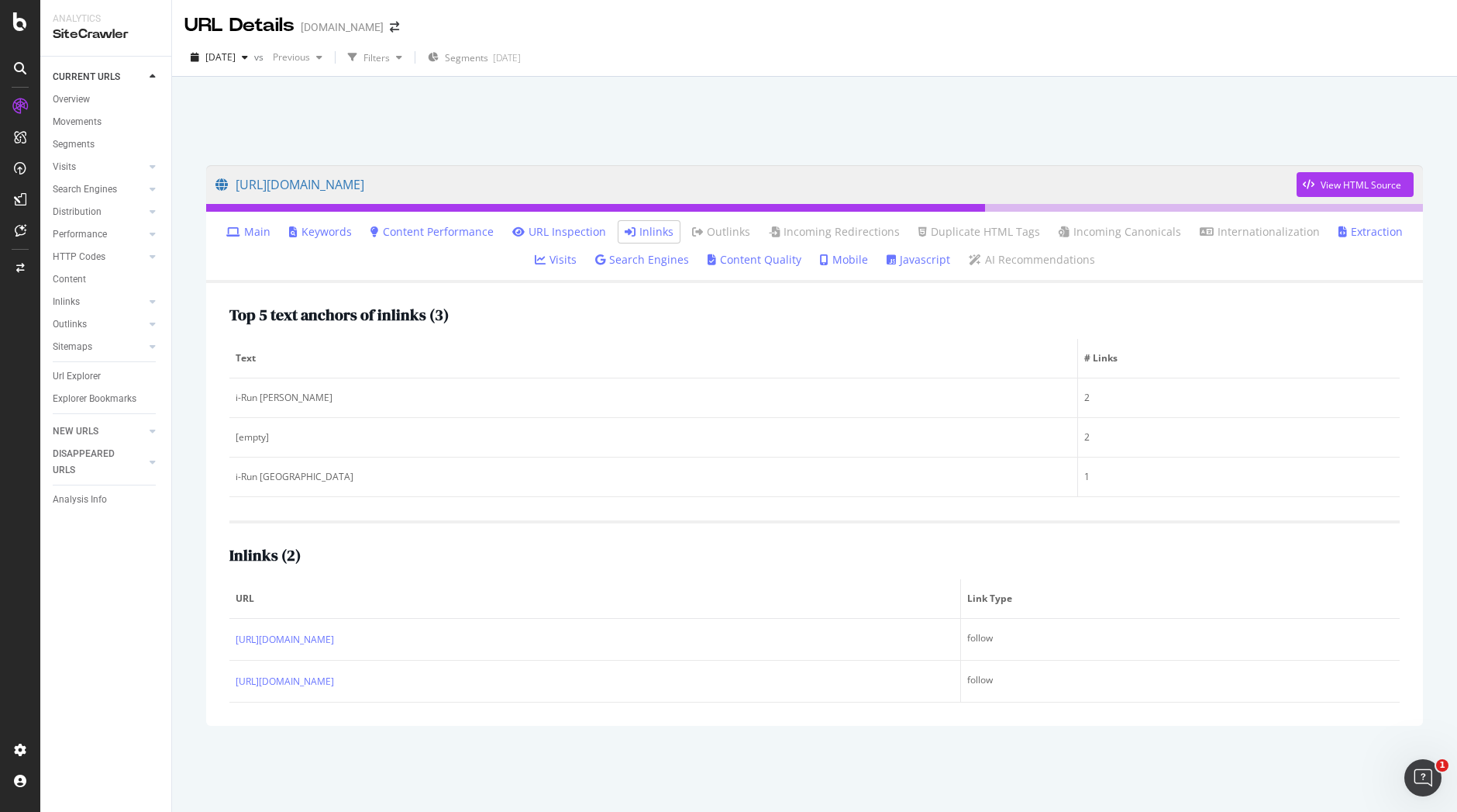
click at [1356, 347] on th "# Links" at bounding box center [1239, 358] width 322 height 40
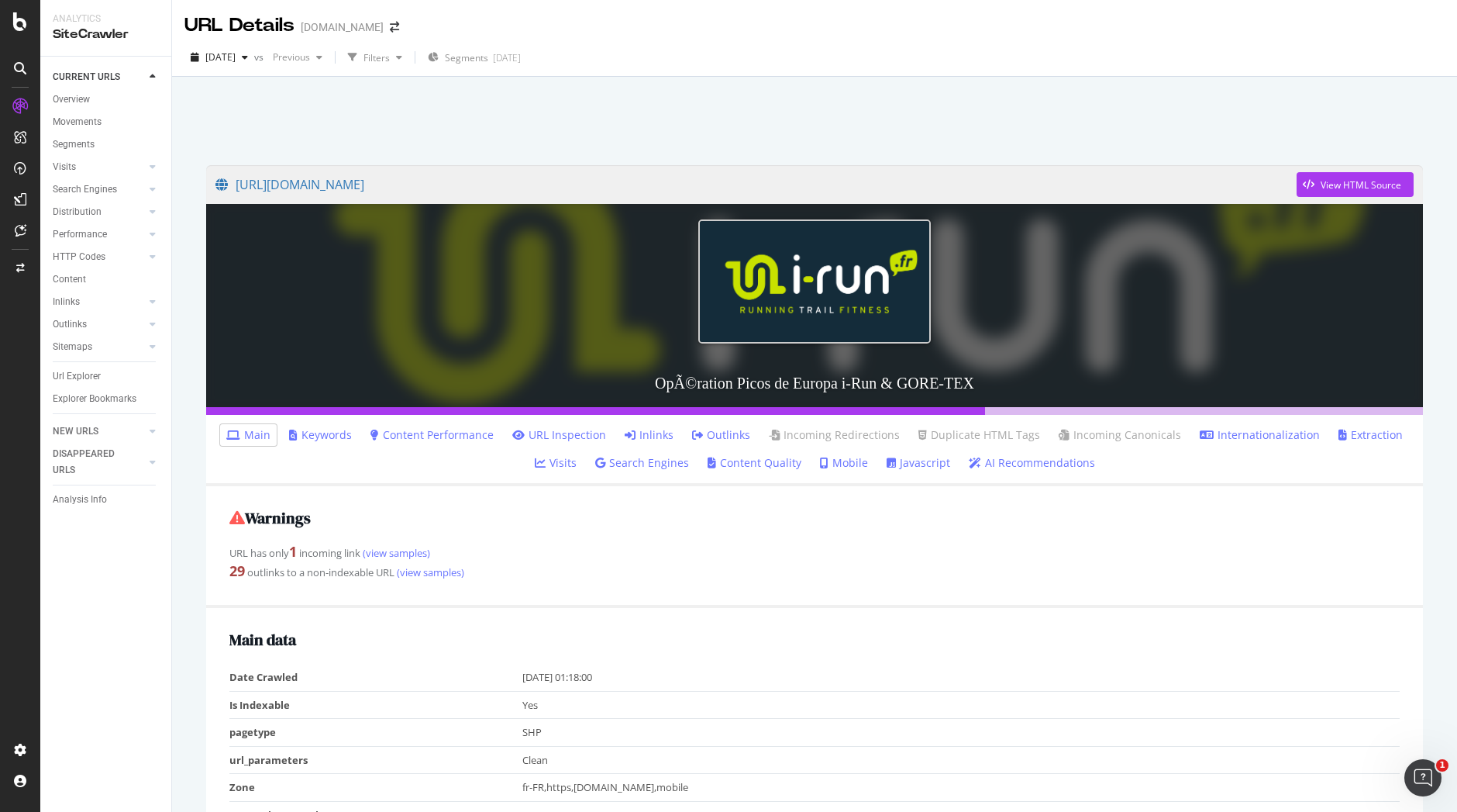
click at [649, 430] on link "Inlinks" at bounding box center [649, 434] width 49 height 15
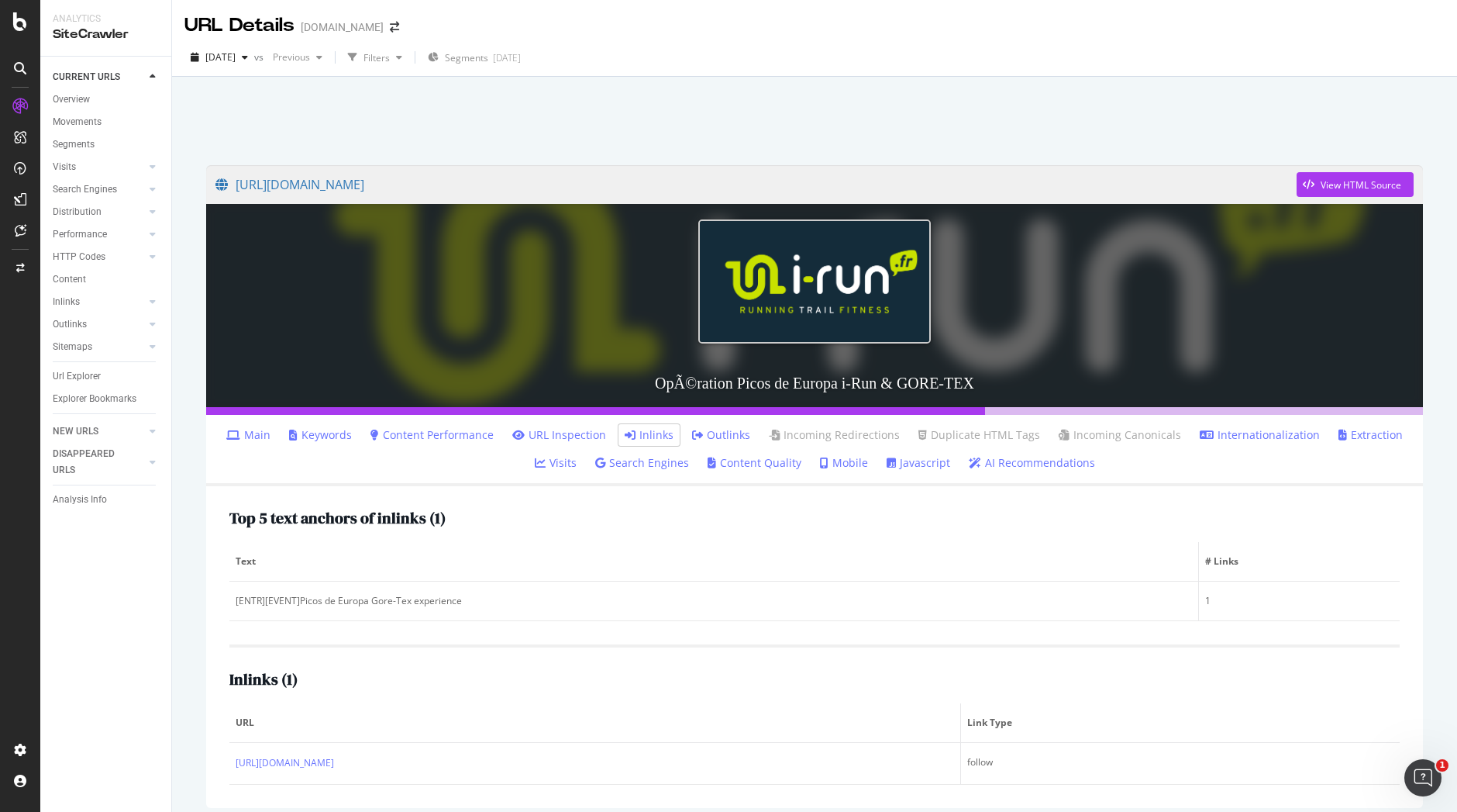
scroll to position [66, 0]
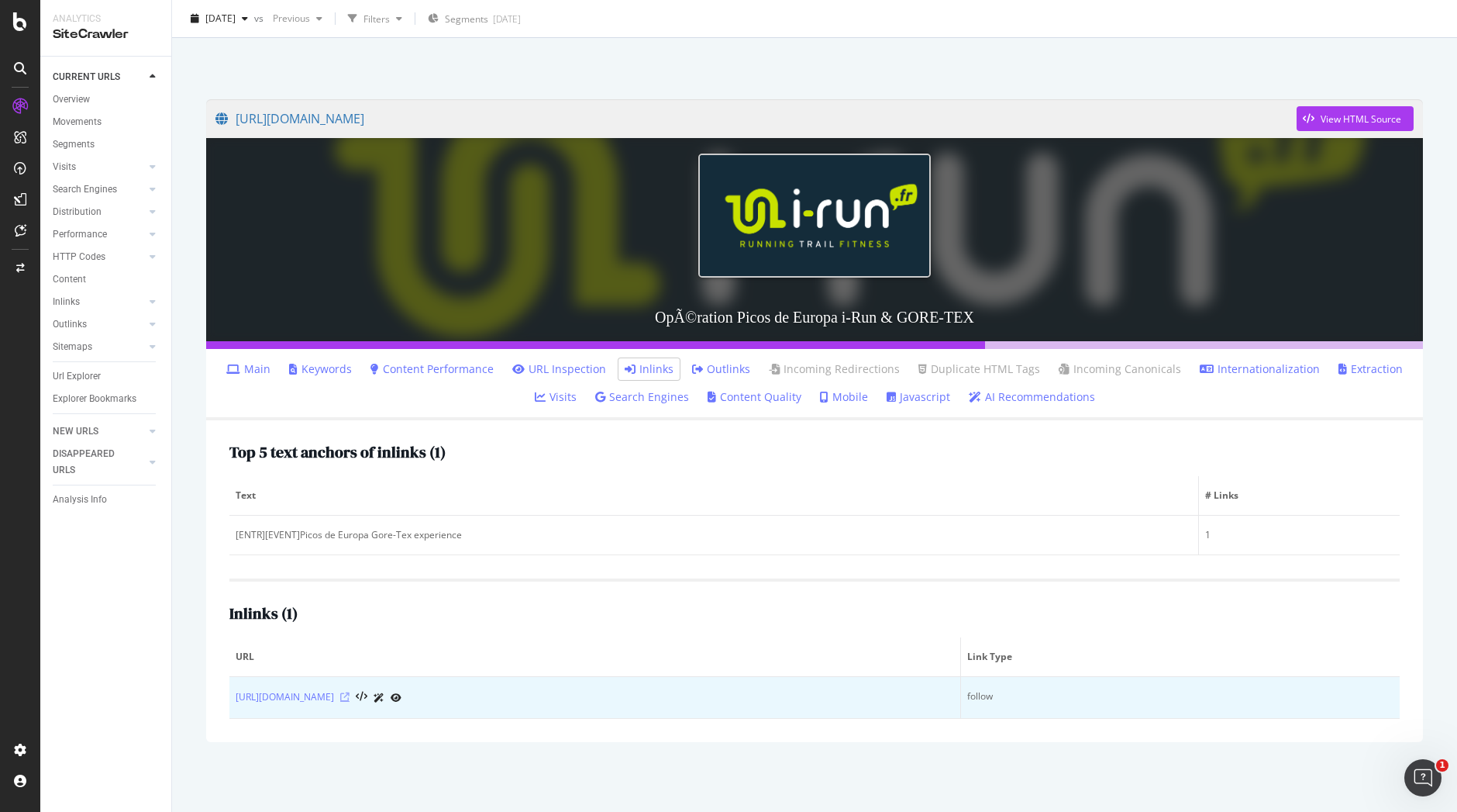
click at [350, 693] on icon at bounding box center [345, 697] width 10 height 10
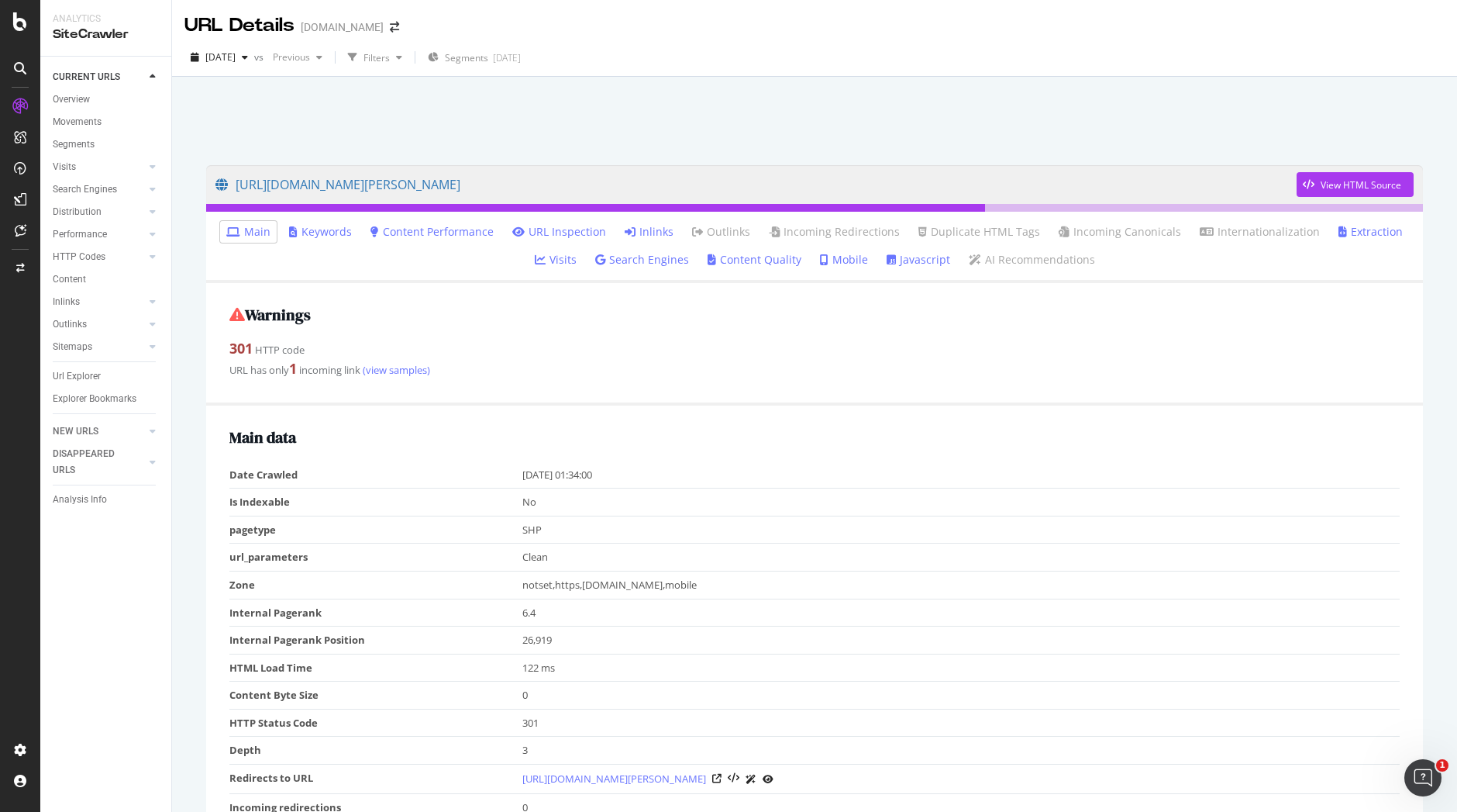
click at [650, 232] on link "Inlinks" at bounding box center [649, 232] width 49 height 15
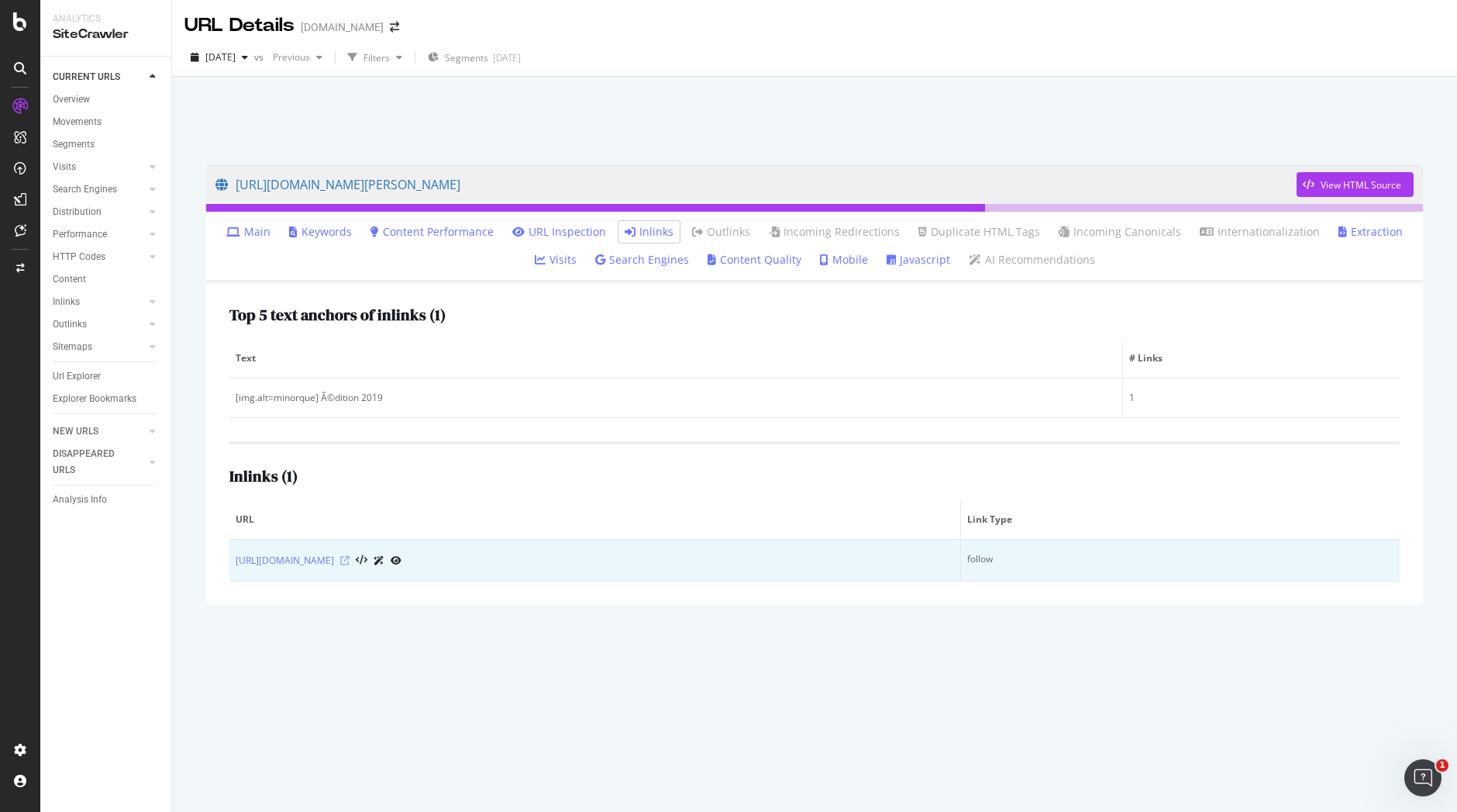
click at [350, 559] on icon at bounding box center [345, 561] width 10 height 10
